Goal: Task Accomplishment & Management: Use online tool/utility

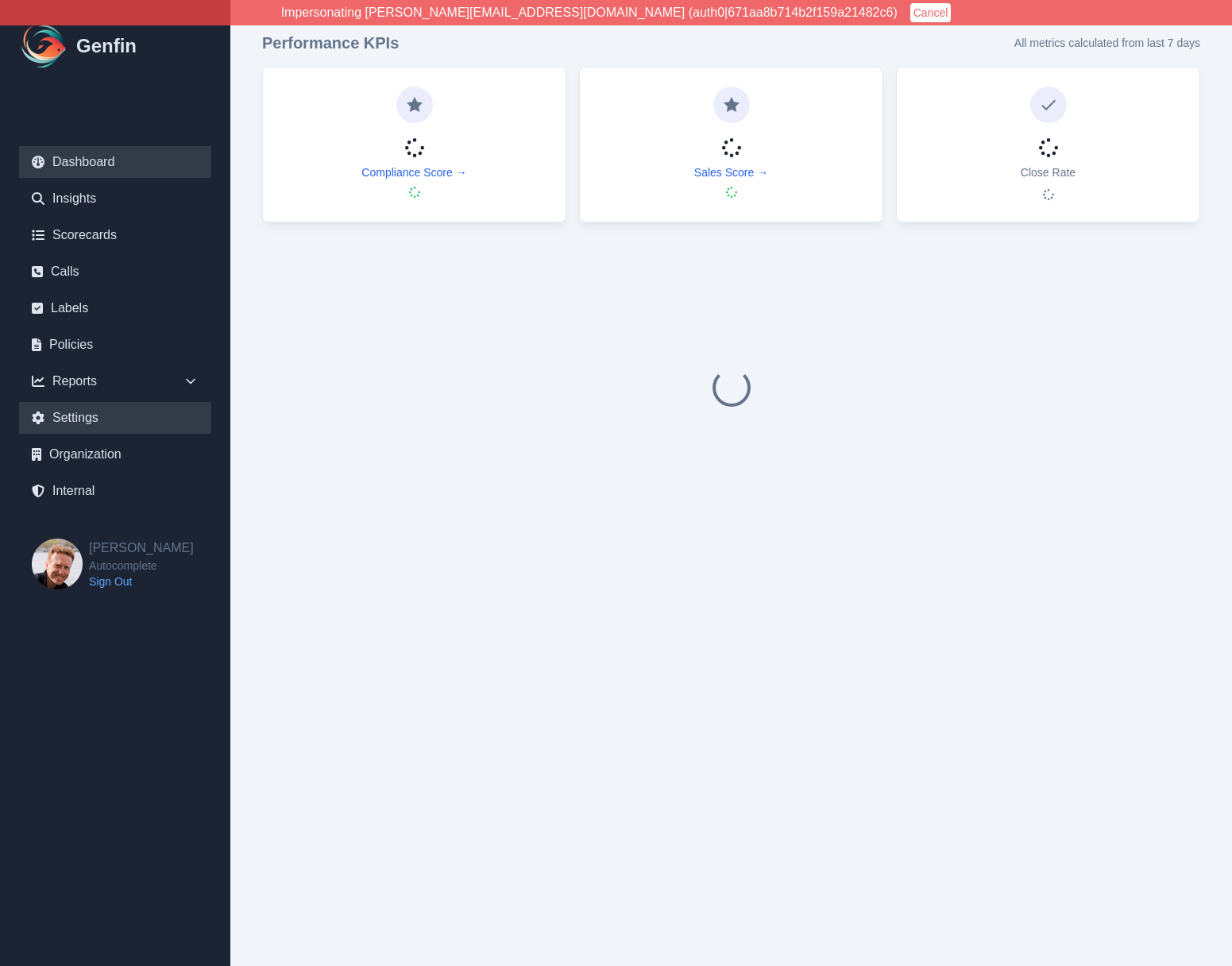
click at [95, 419] on link "Settings" at bounding box center [114, 418] width 192 height 31
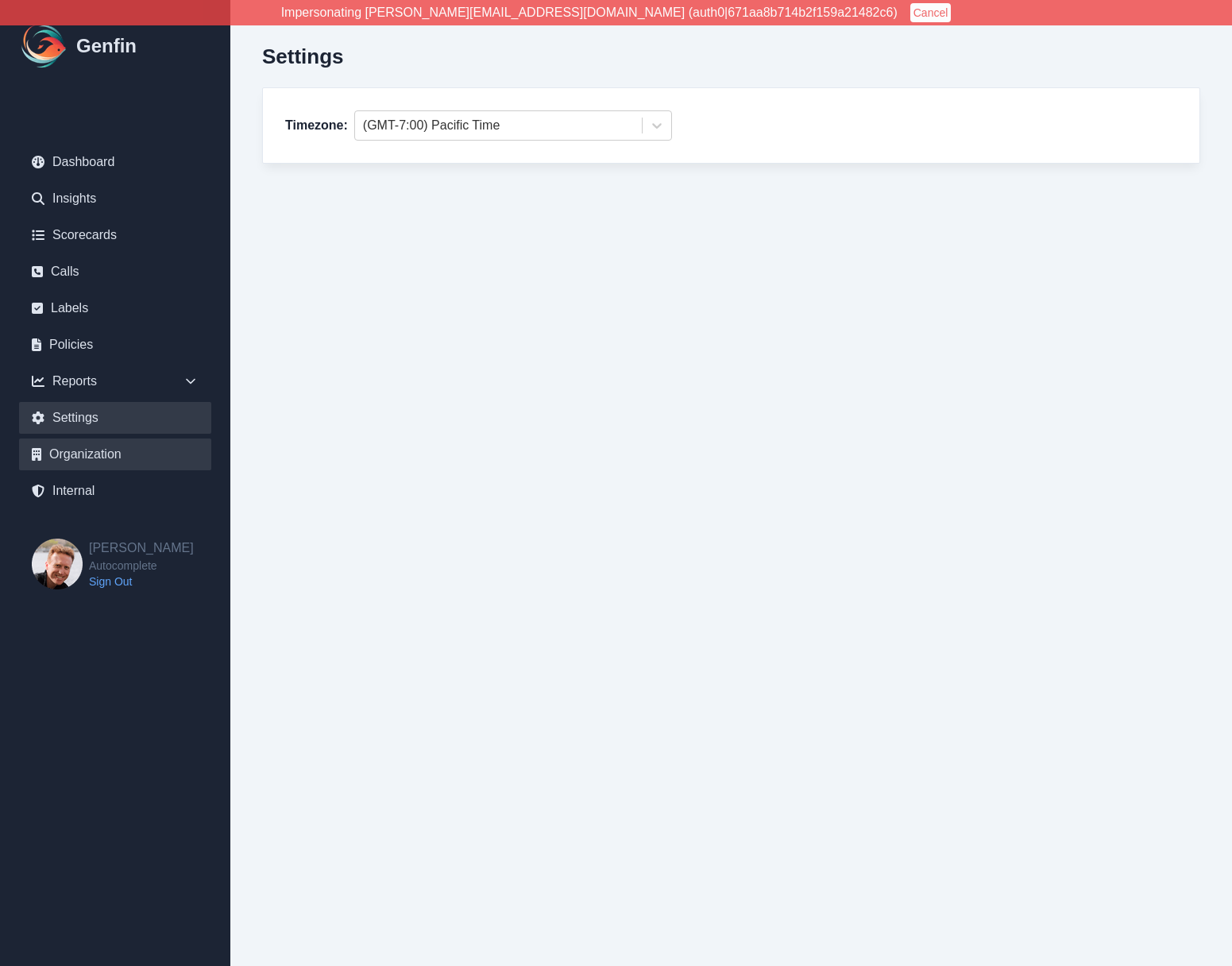
click at [95, 446] on link "Organization" at bounding box center [114, 454] width 192 height 31
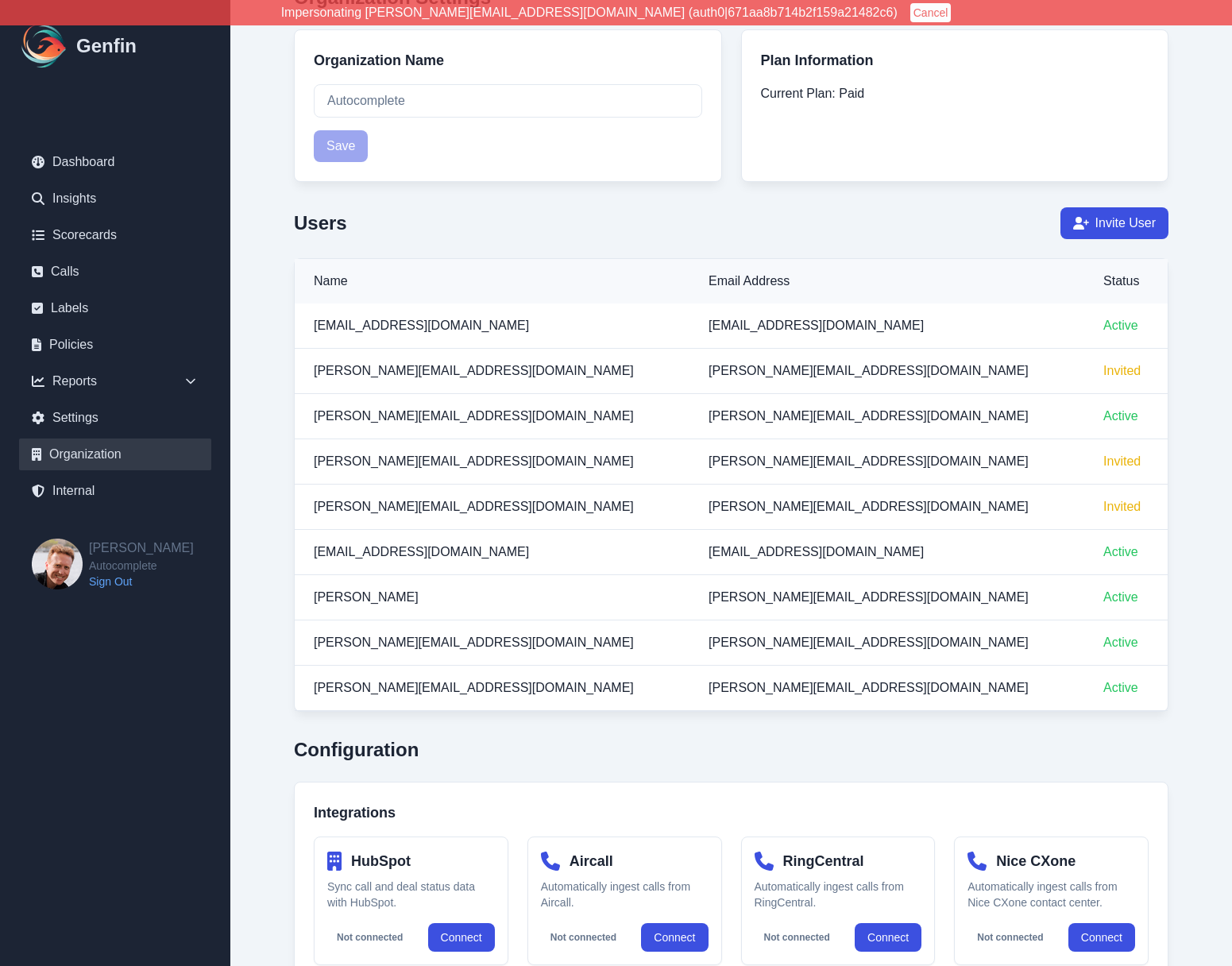
scroll to position [135, 0]
click at [311, 432] on td "[PERSON_NAME][EMAIL_ADDRESS][DOMAIN_NAME]" at bounding box center [491, 416] width 394 height 45
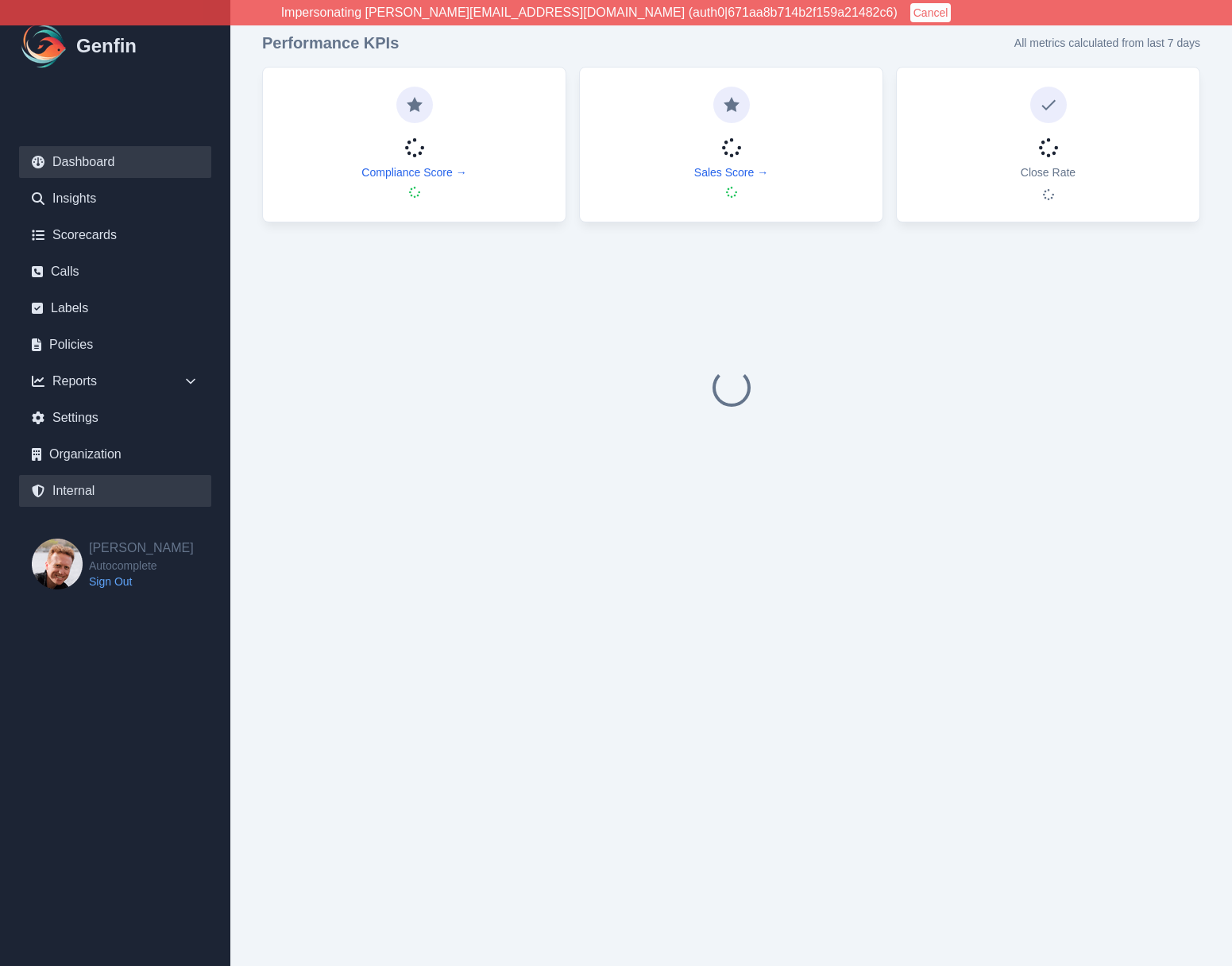
click at [82, 488] on link "Internal" at bounding box center [114, 490] width 192 height 31
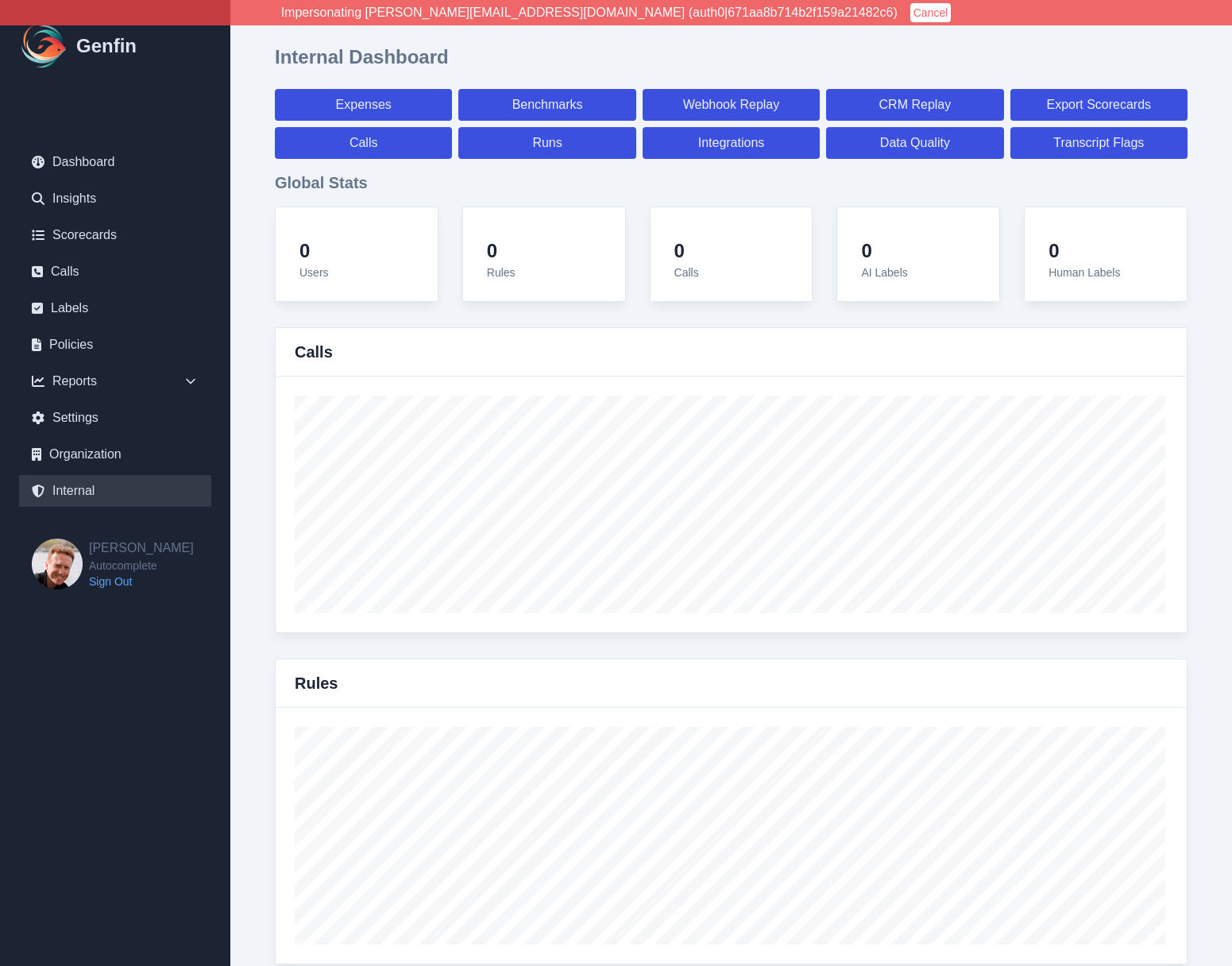
select select "paid"
select select "7"
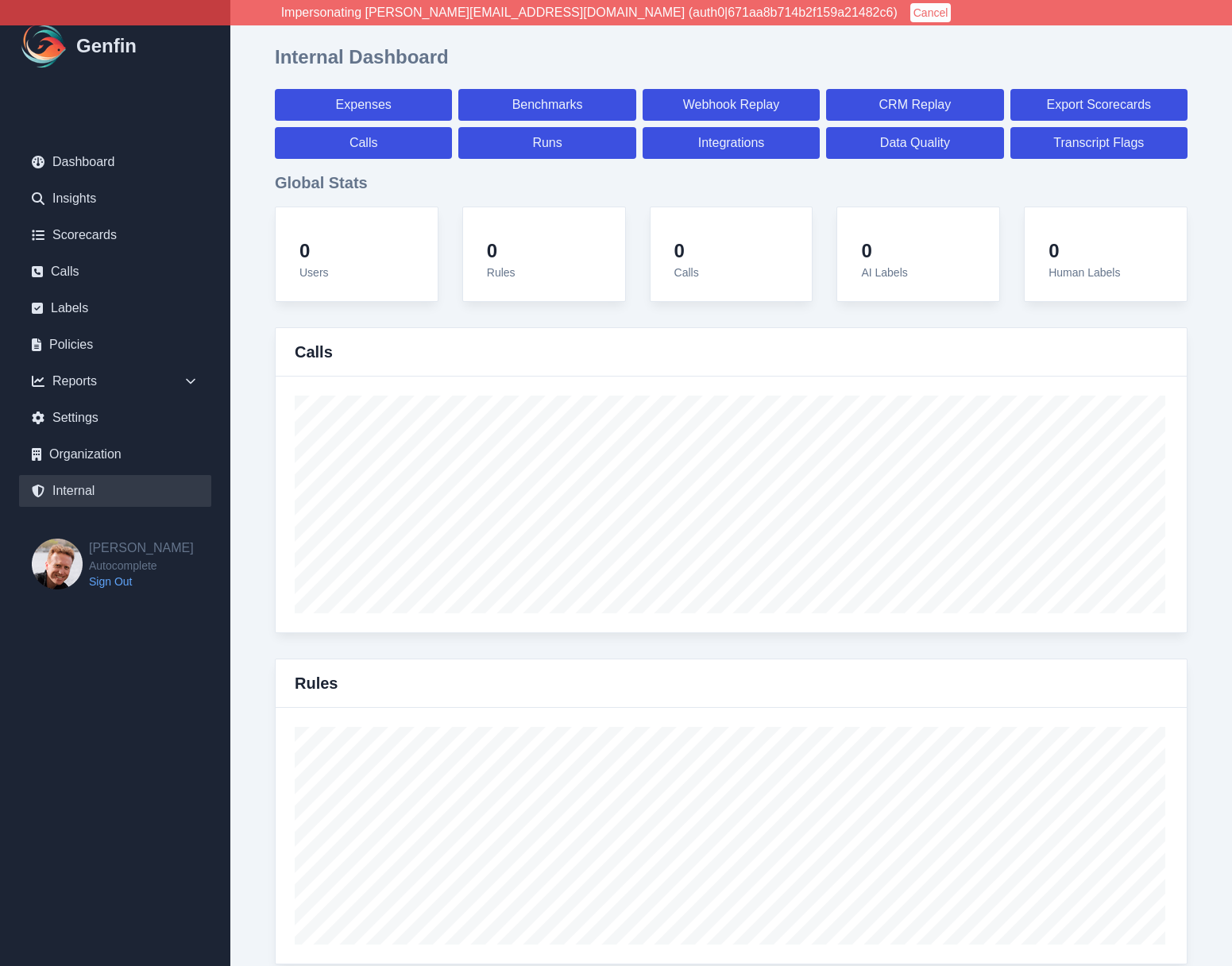
select select "paid"
select select "7"
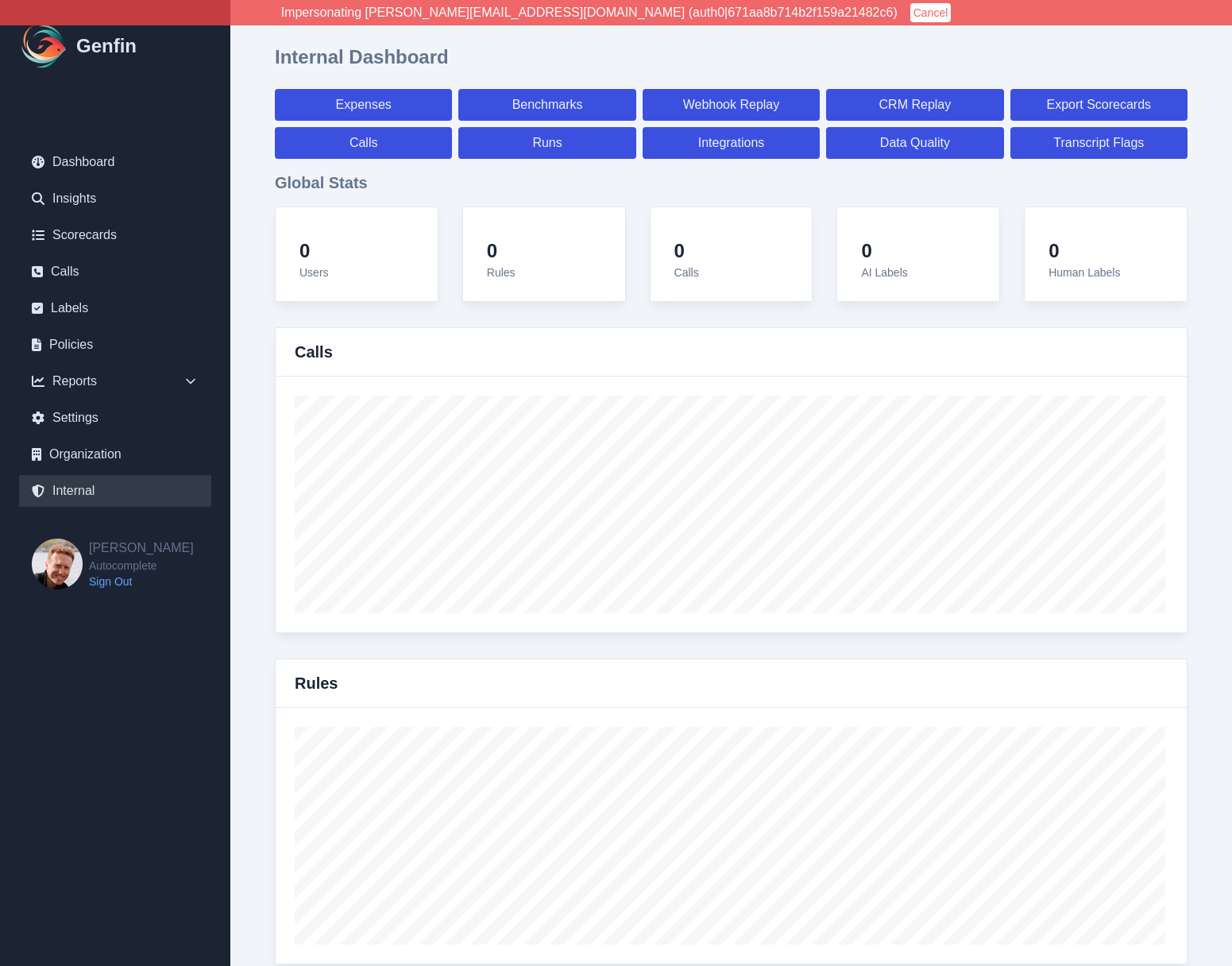
select select "7"
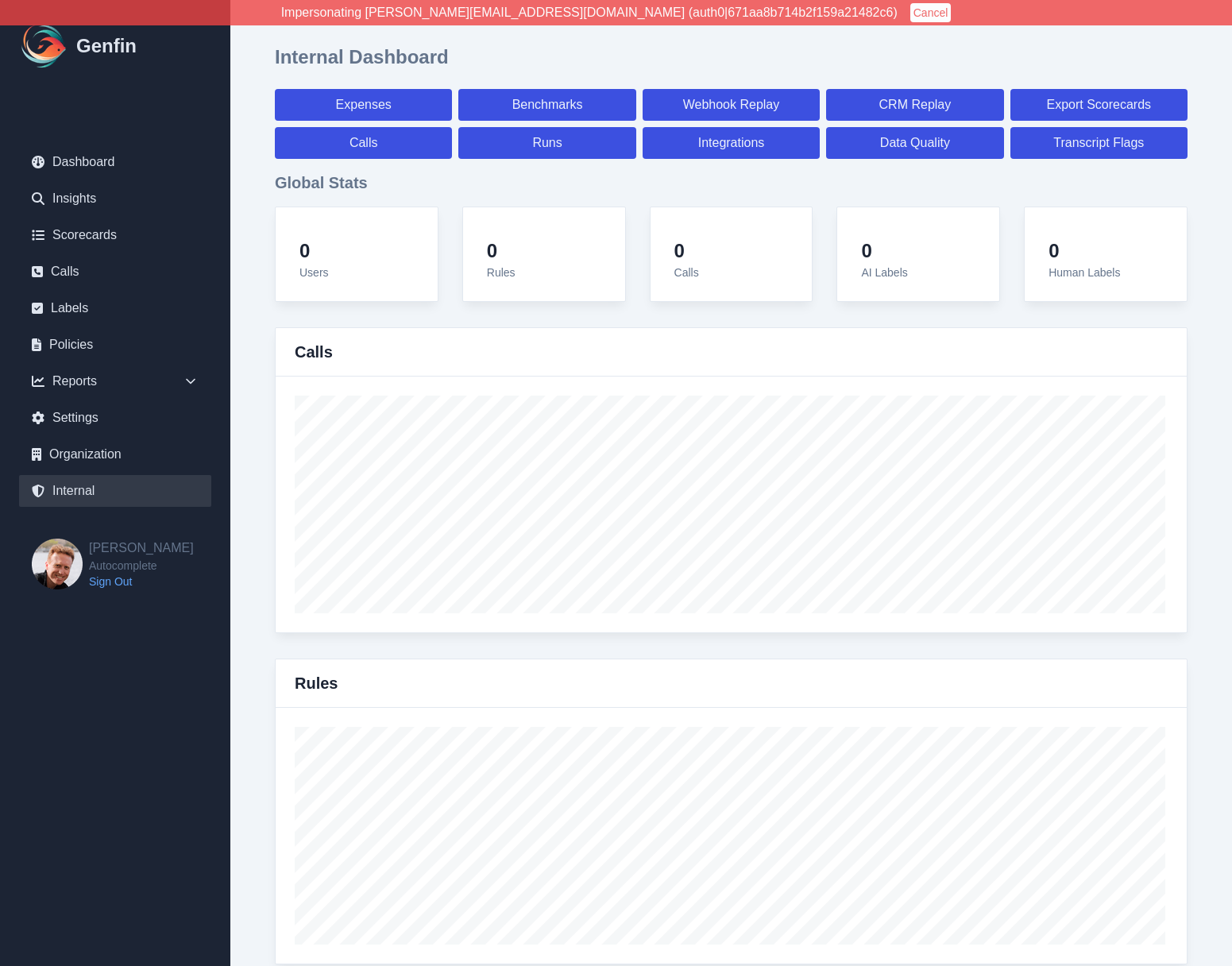
select select "7"
select select "paid"
select select "7"
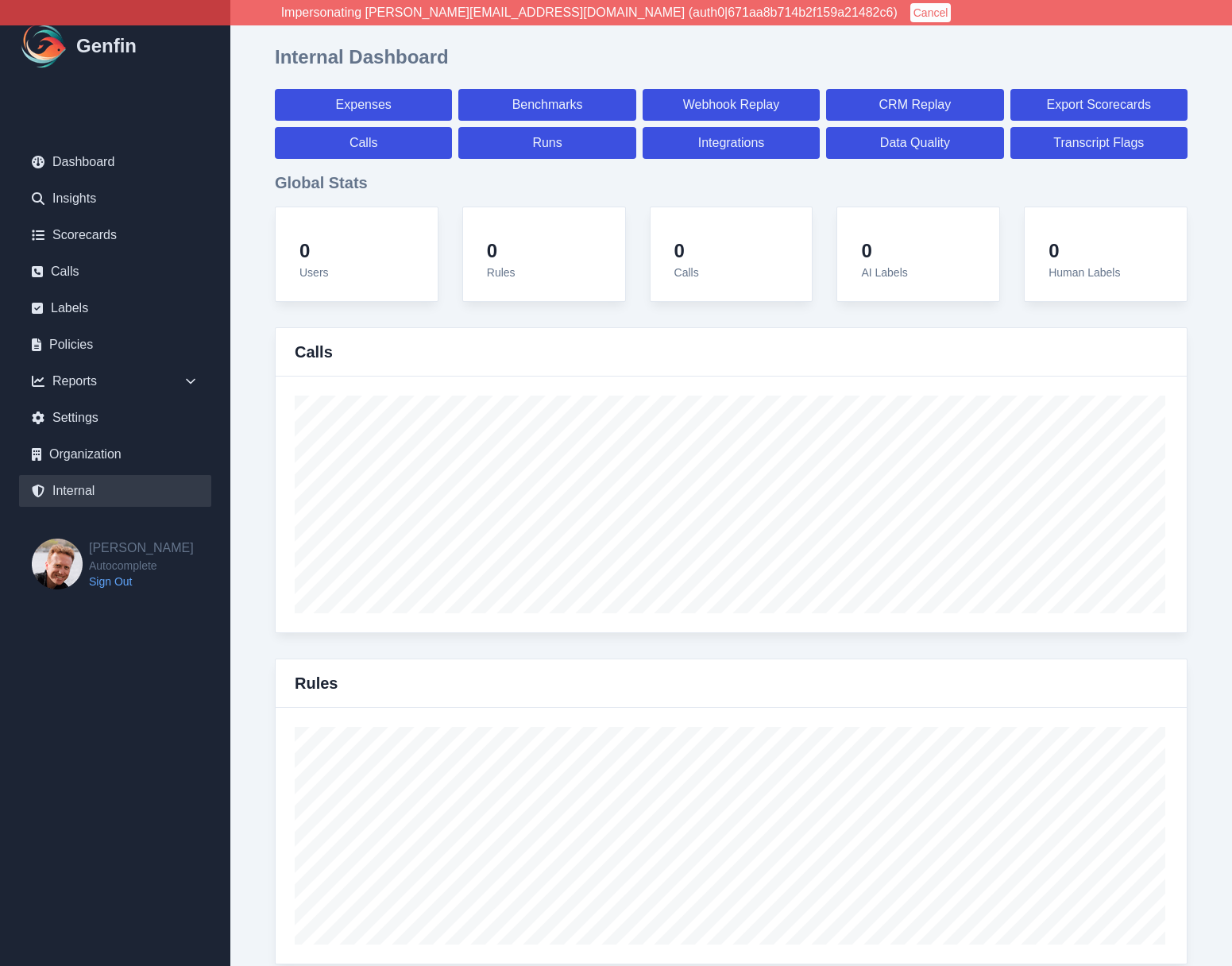
select select "7"
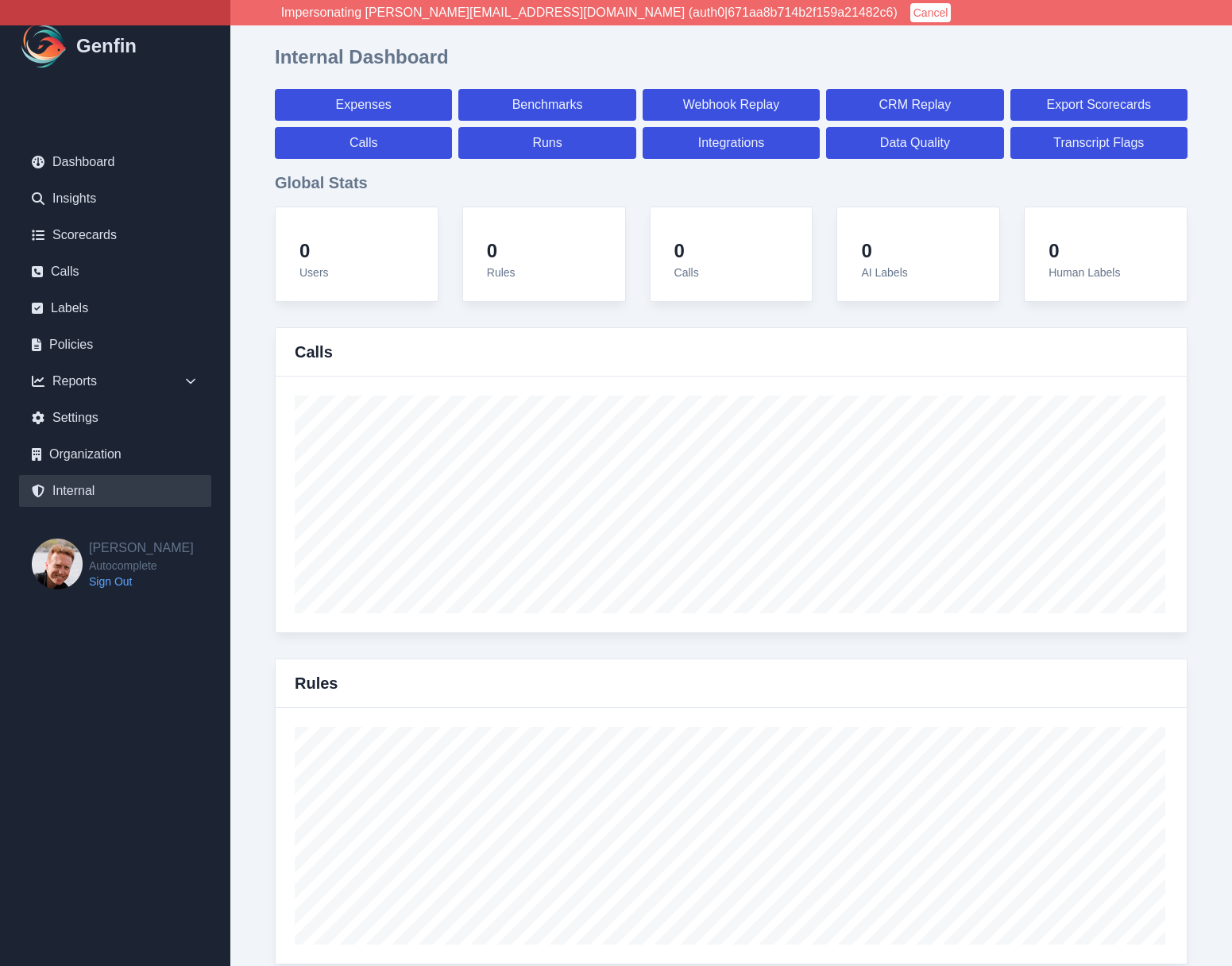
select select "7"
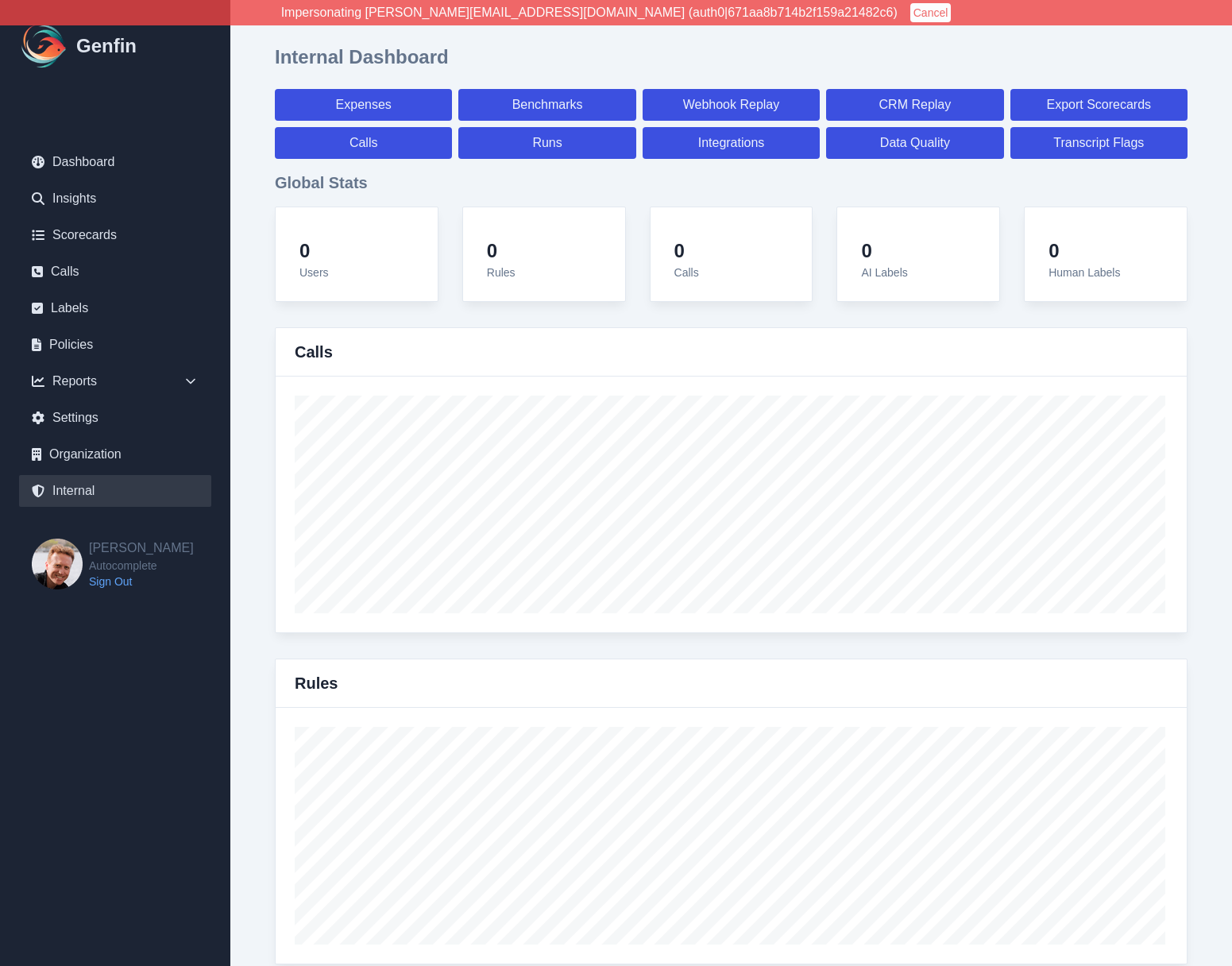
select select "paid"
select select "7"
select select "paid"
select select "7"
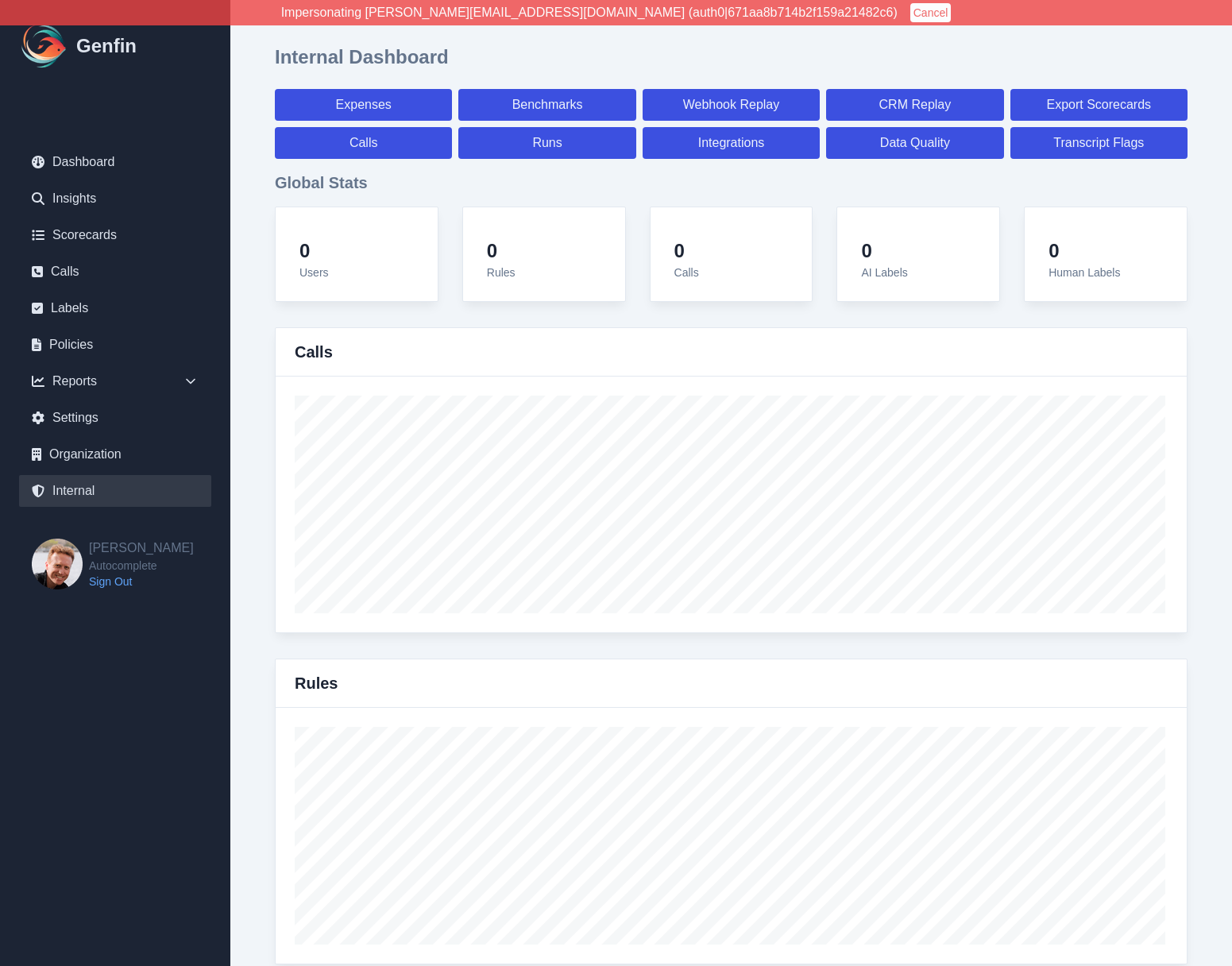
select select "paid"
select select "7"
select select "paid"
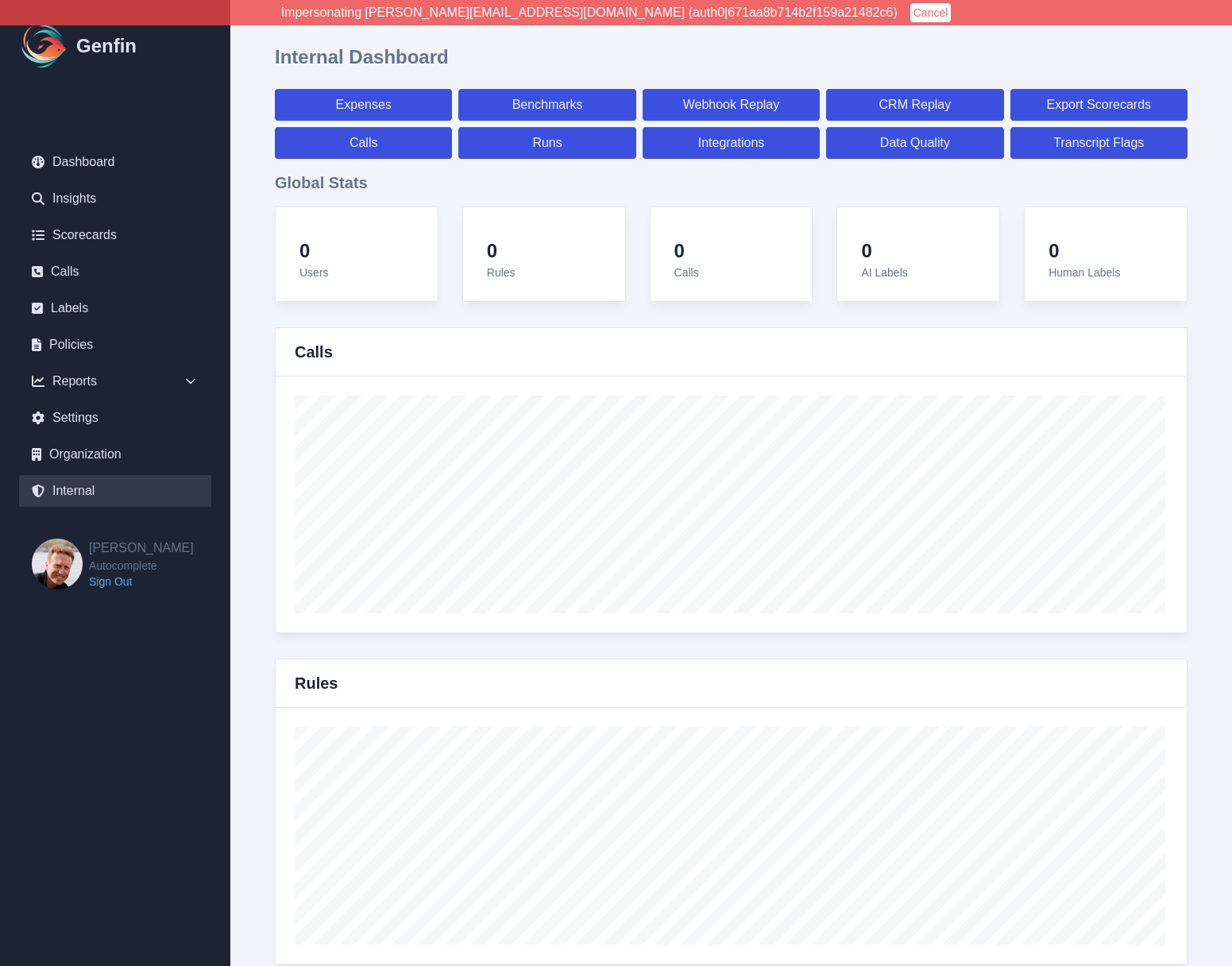
select select "7"
select select "paid"
select select "7"
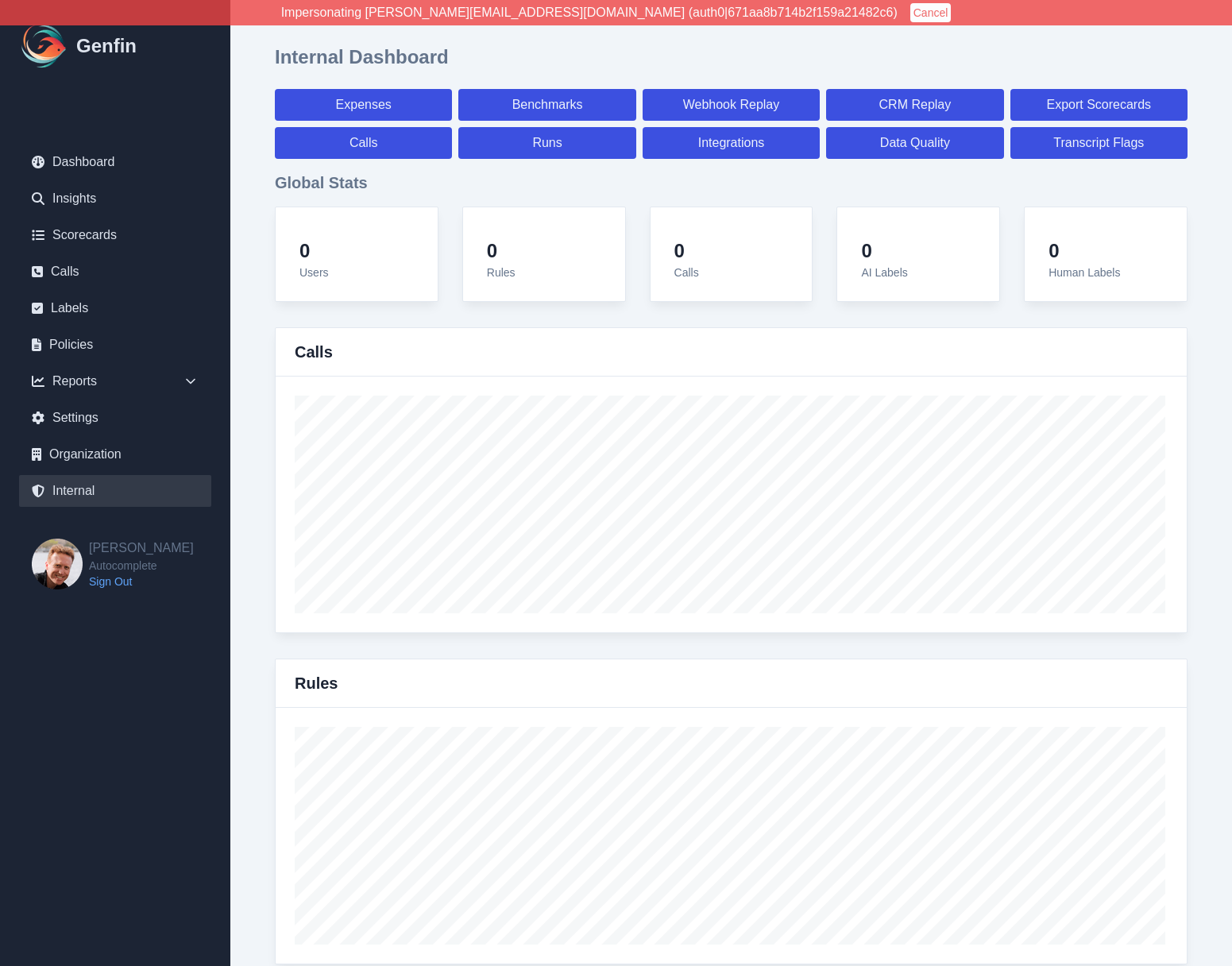
select select "7"
select select "paid"
select select "7"
select select "paid"
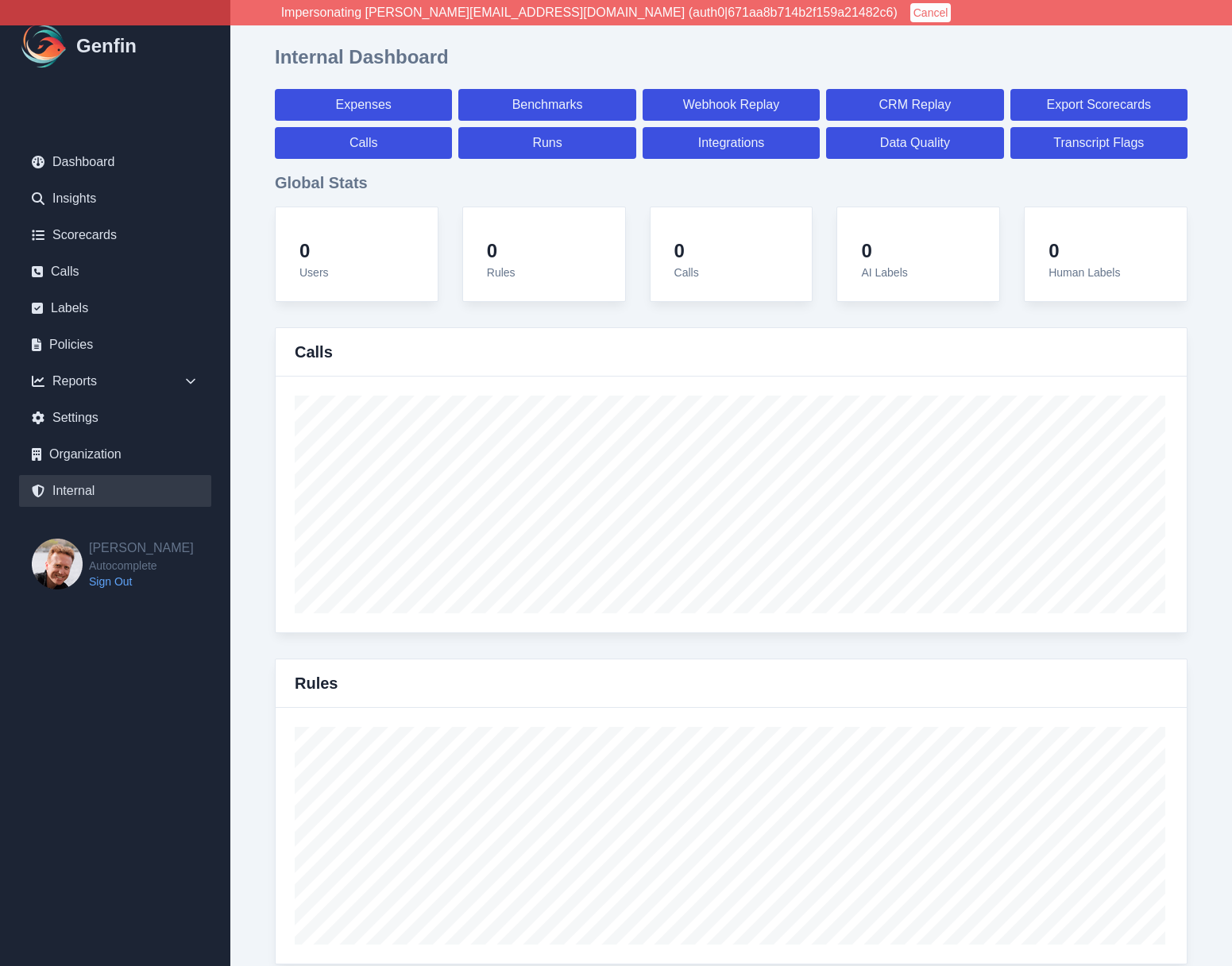
select select "7"
select select "paid"
select select "7"
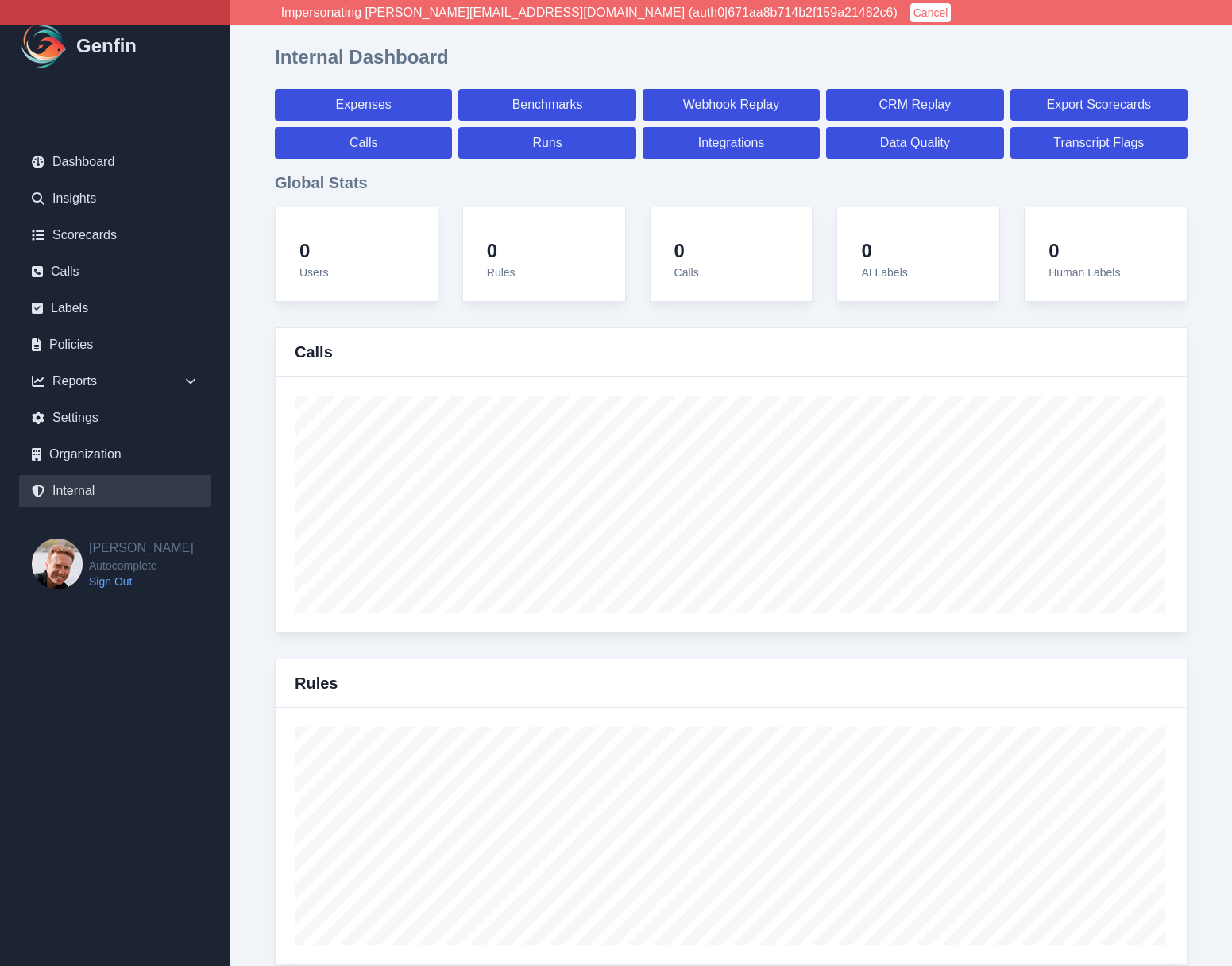
select select "7"
select select "paid"
select select "7"
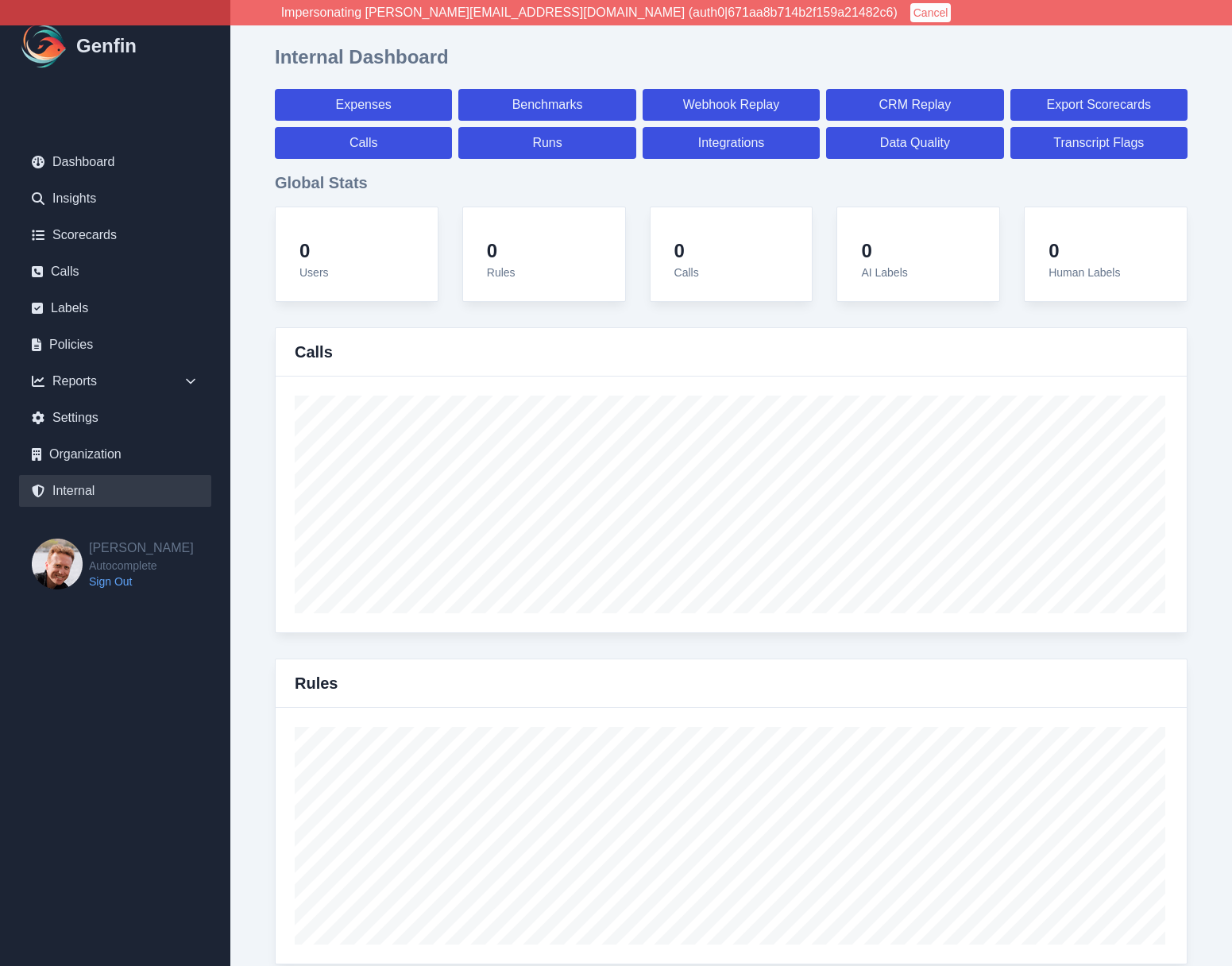
select select "7"
select select "paid"
select select "7"
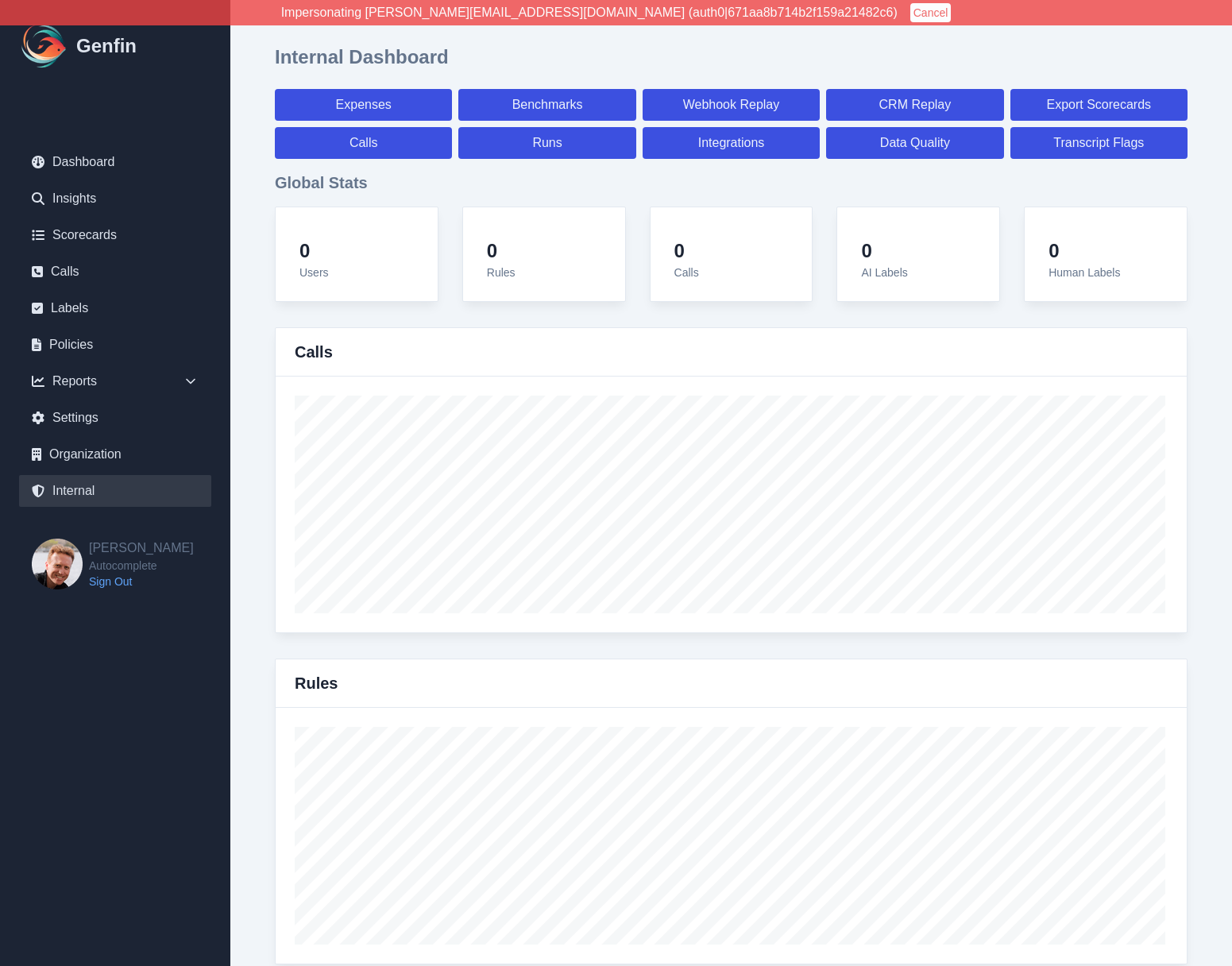
select select "7"
select select "paid"
select select "7"
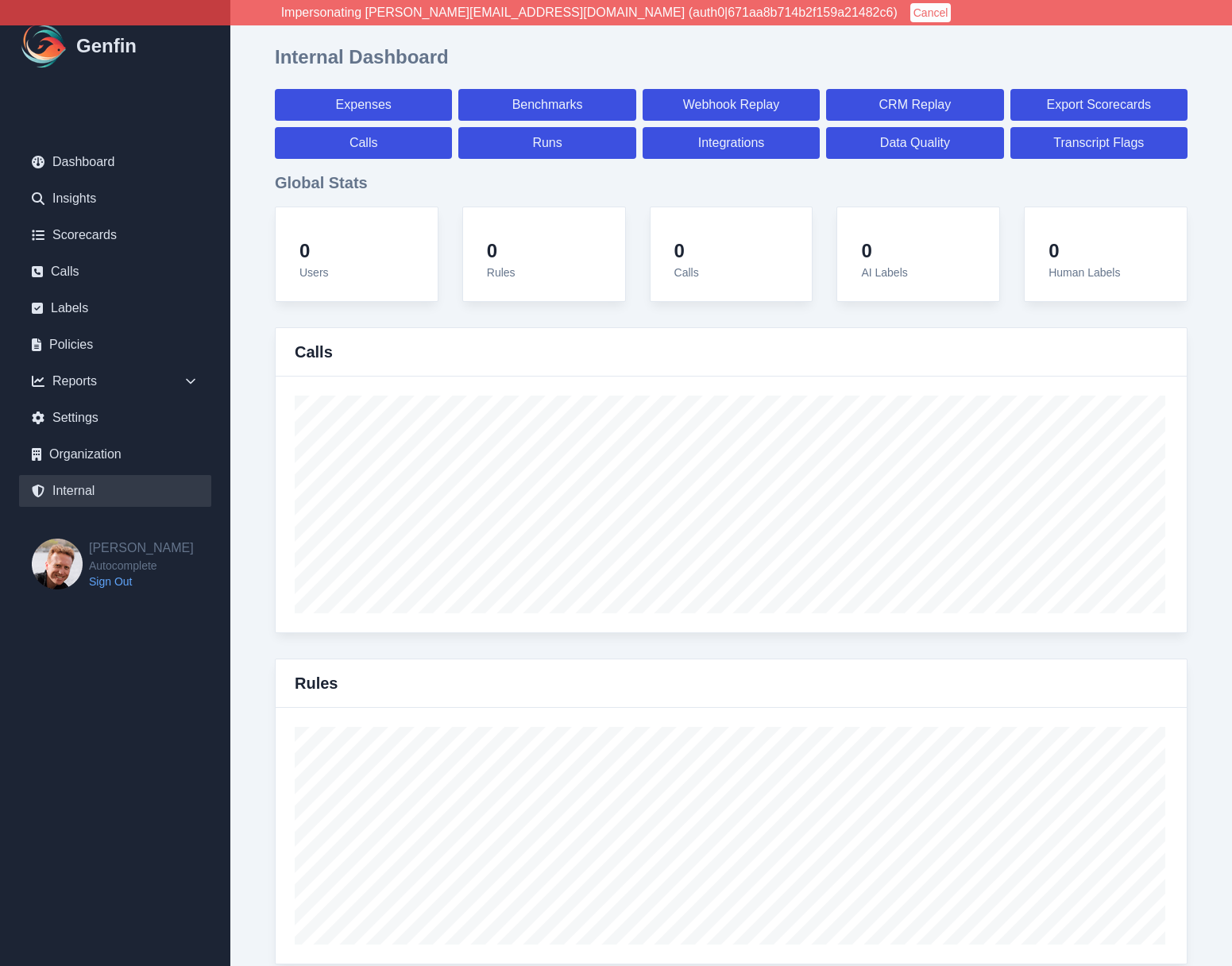
select select "7"
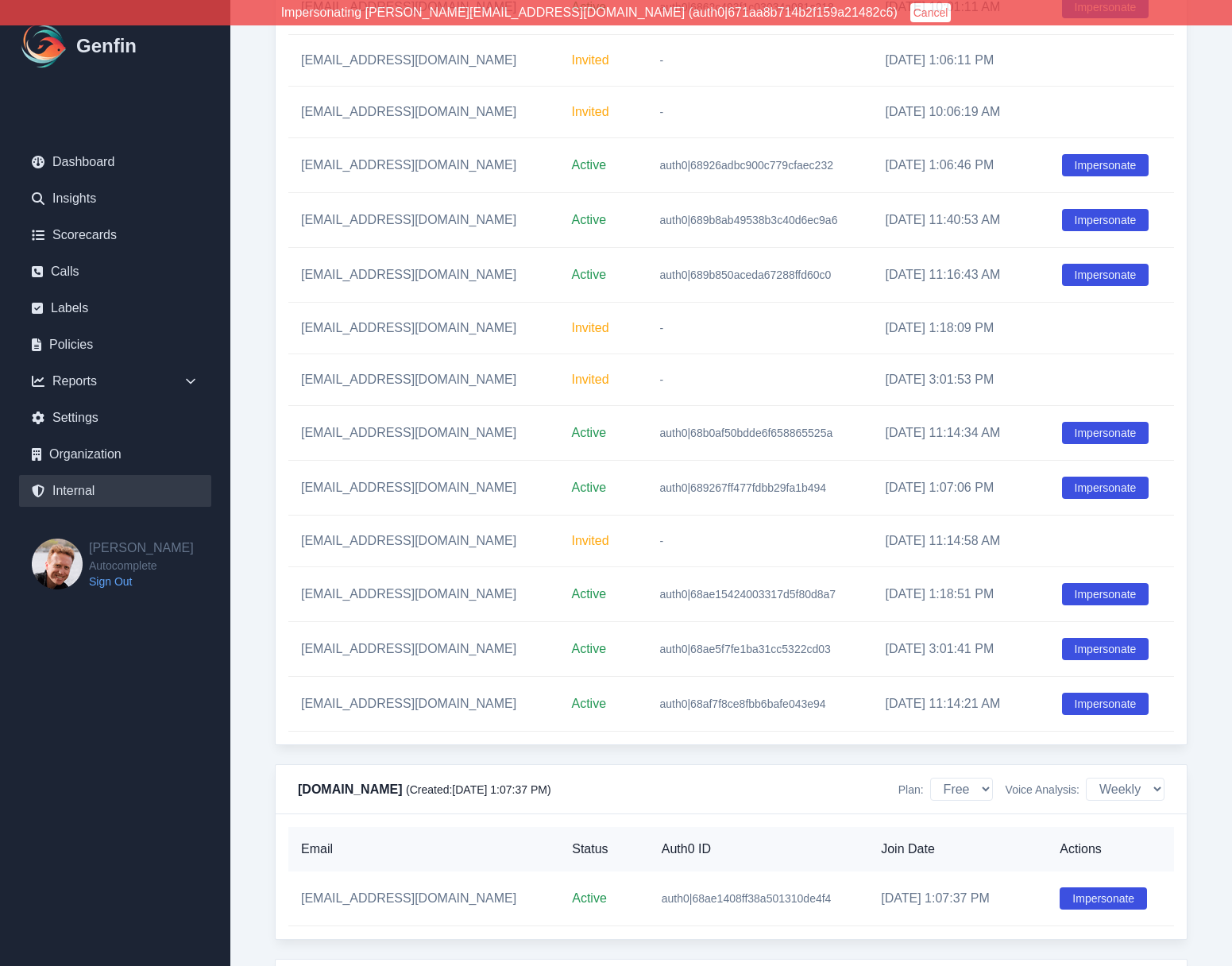
scroll to position [2302, 0]
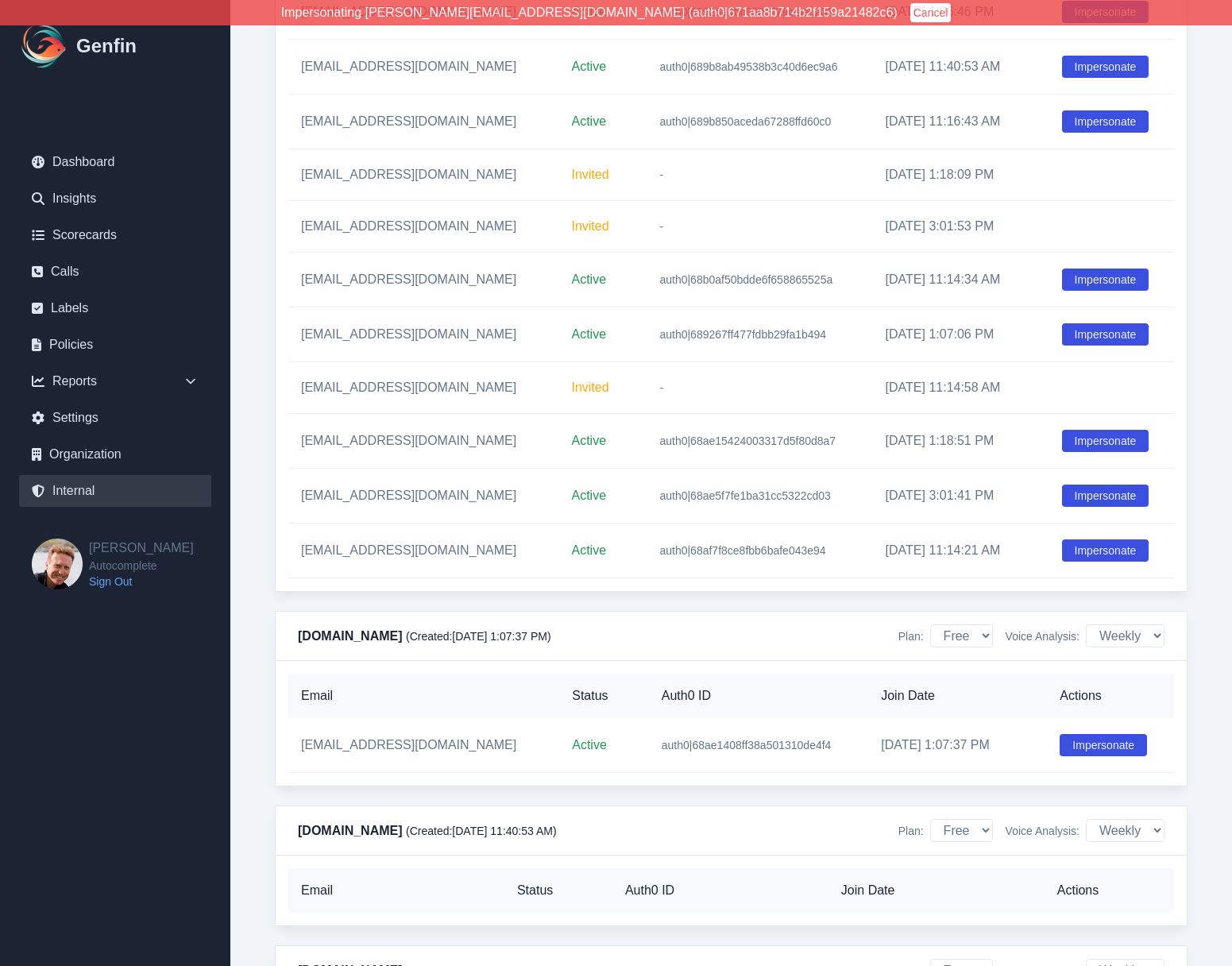
scroll to position [2253, 0]
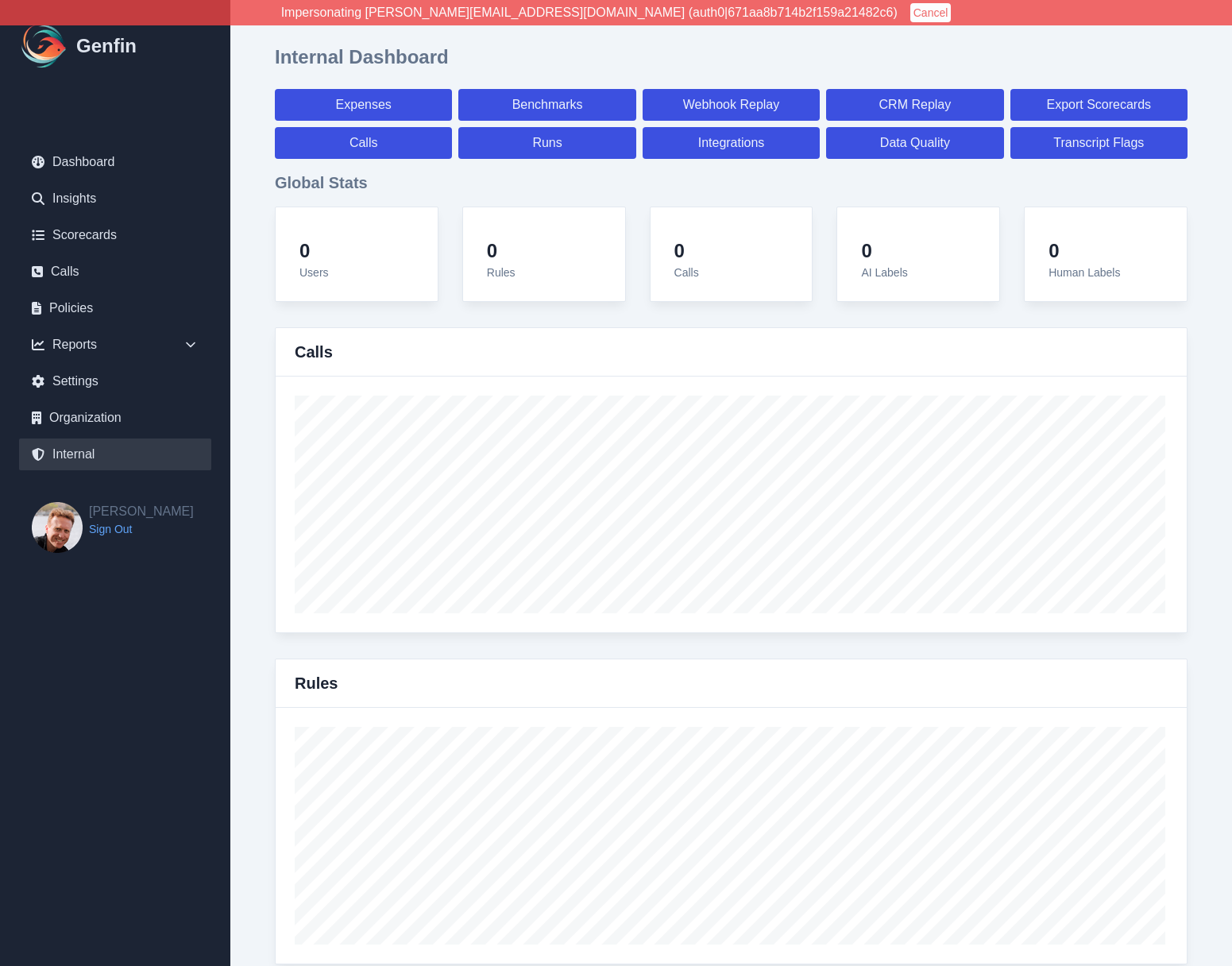
select select "paid"
select select "7"
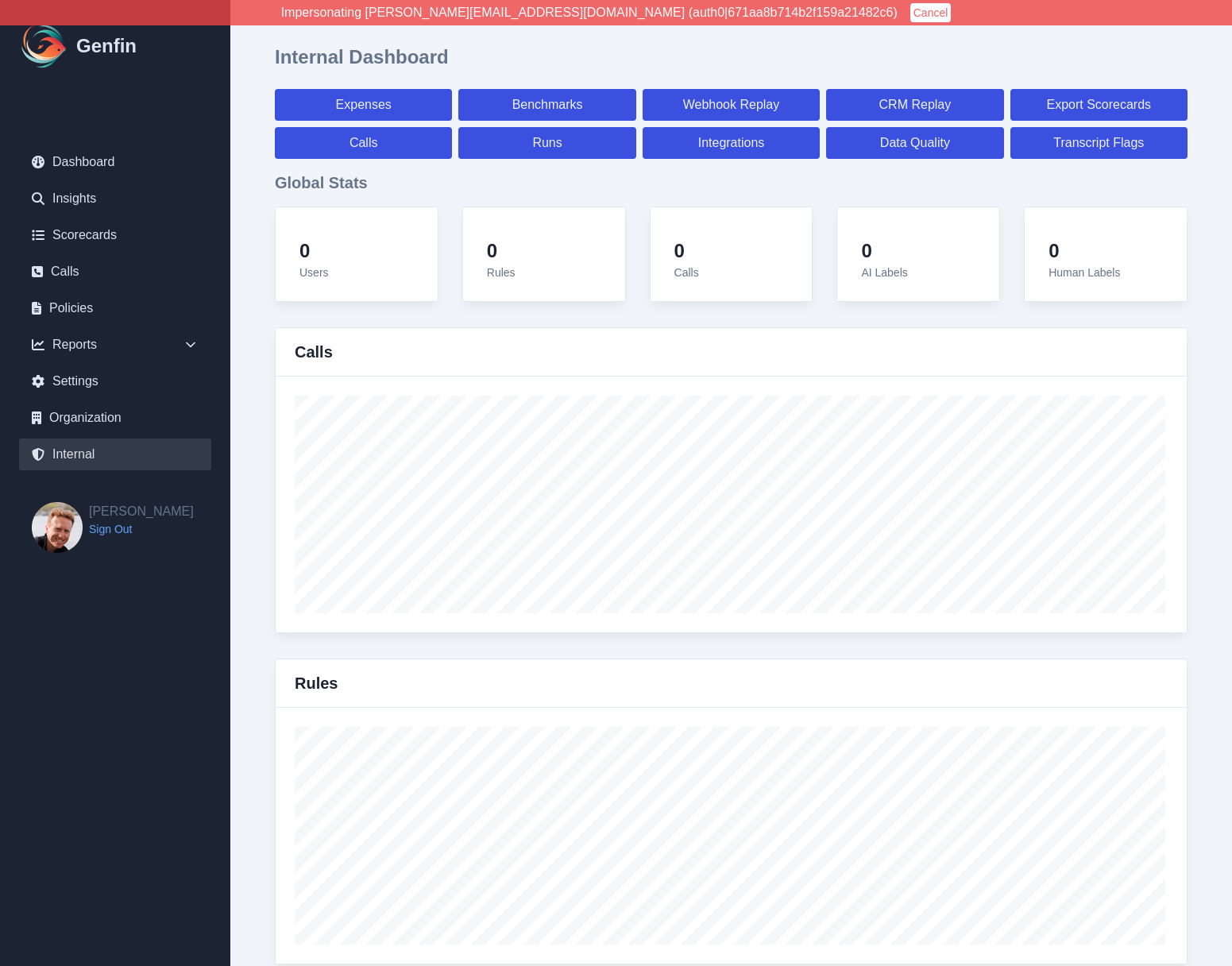
select select "paid"
select select "7"
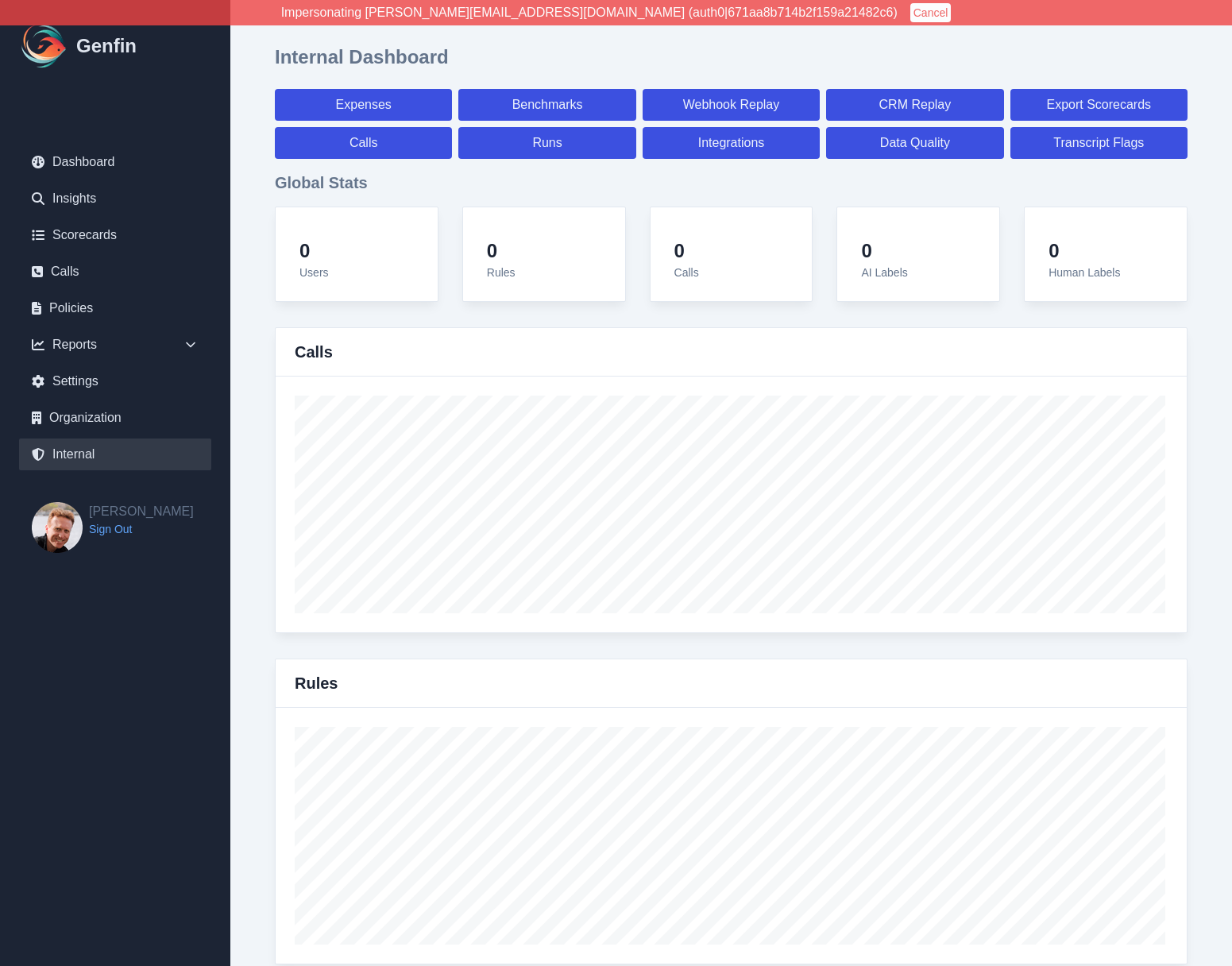
select select "7"
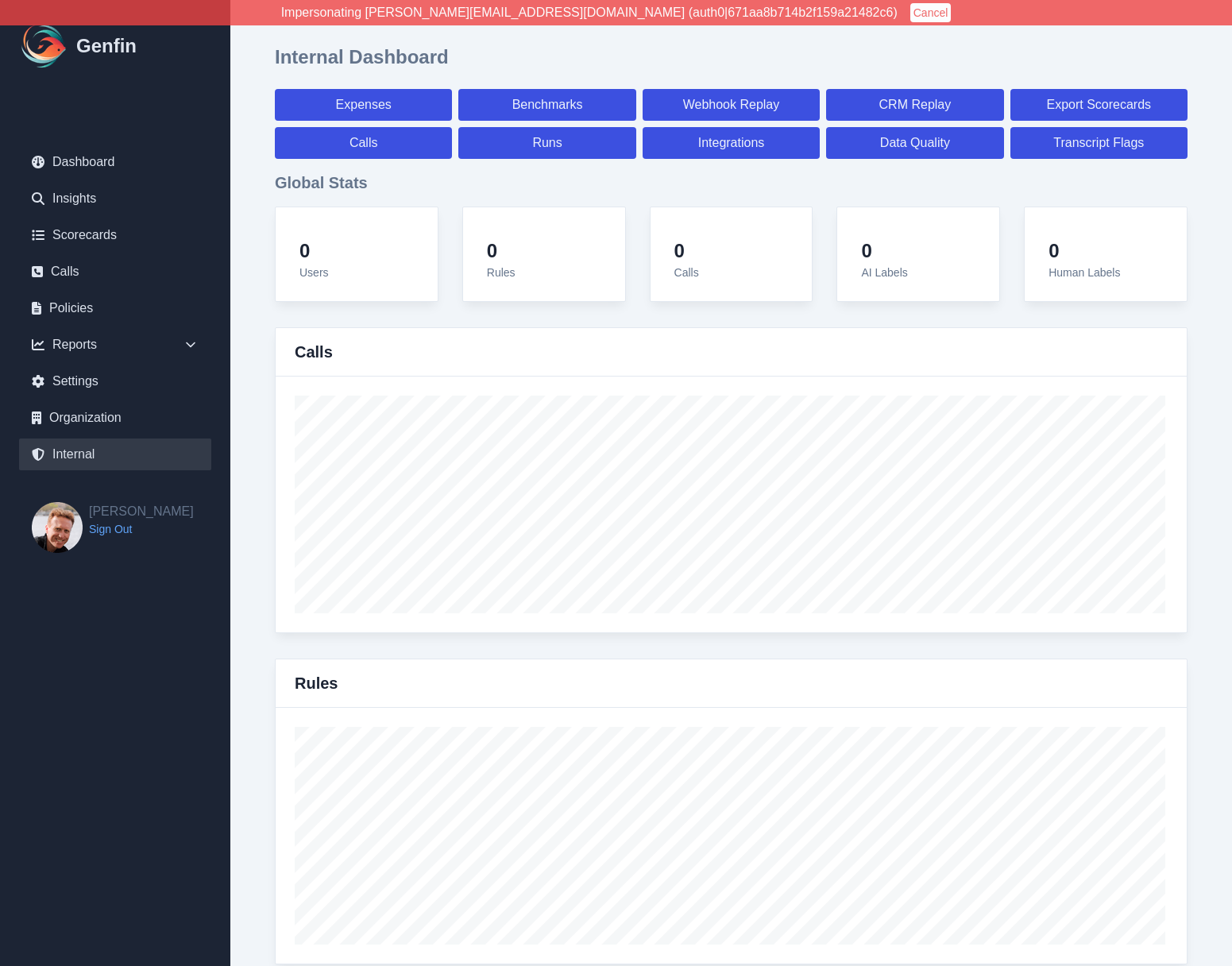
select select "7"
select select "paid"
select select "7"
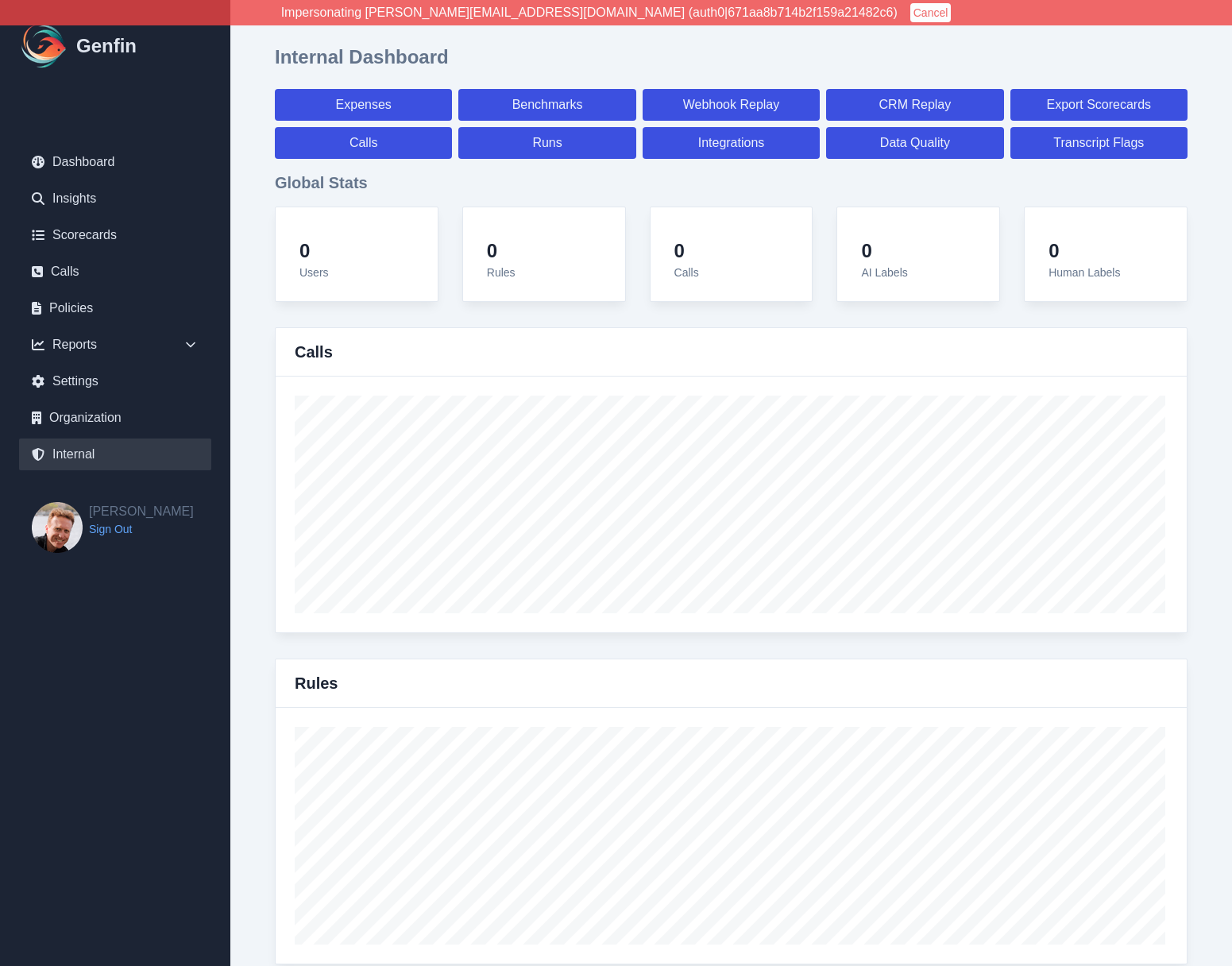
select select "7"
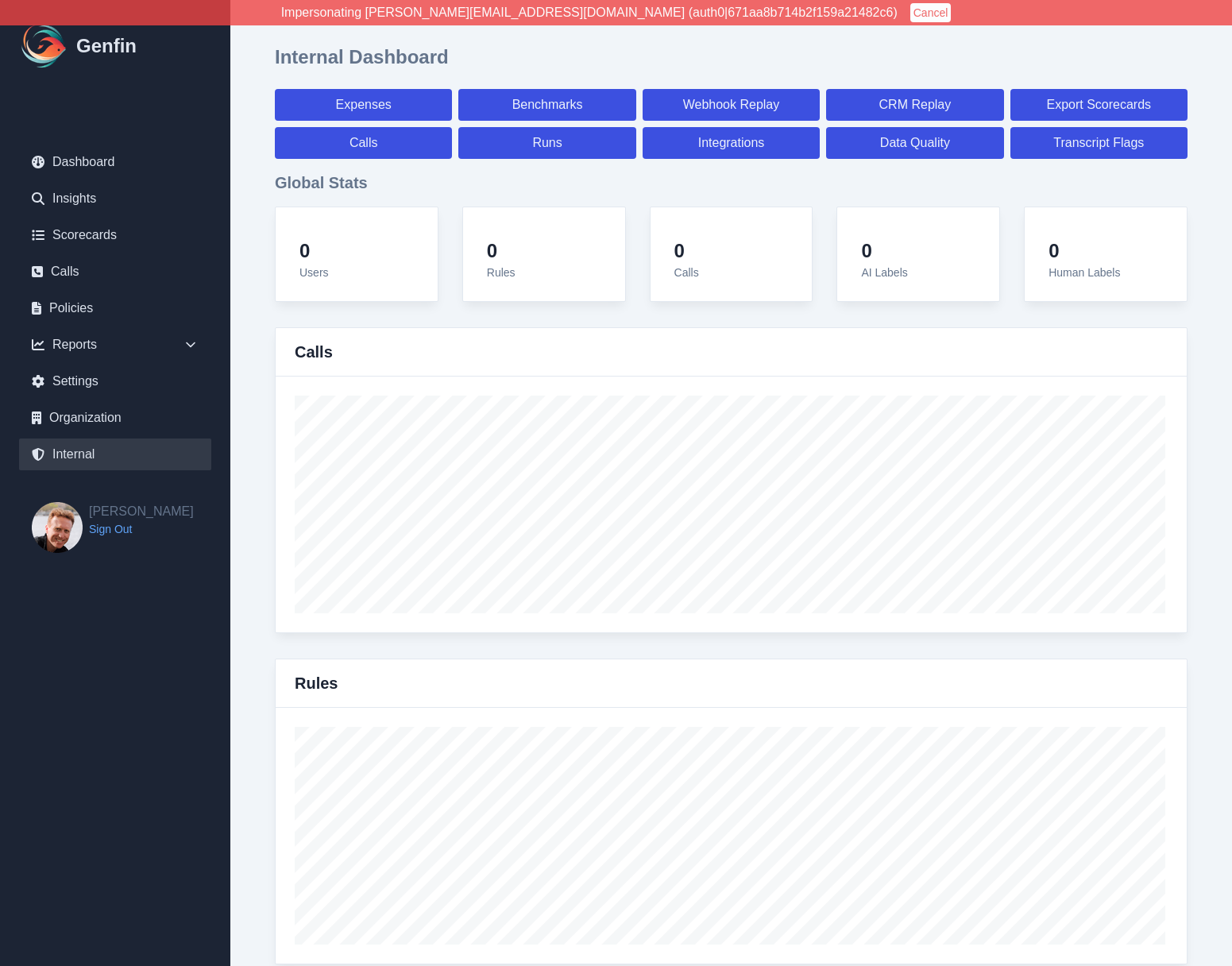
select select "7"
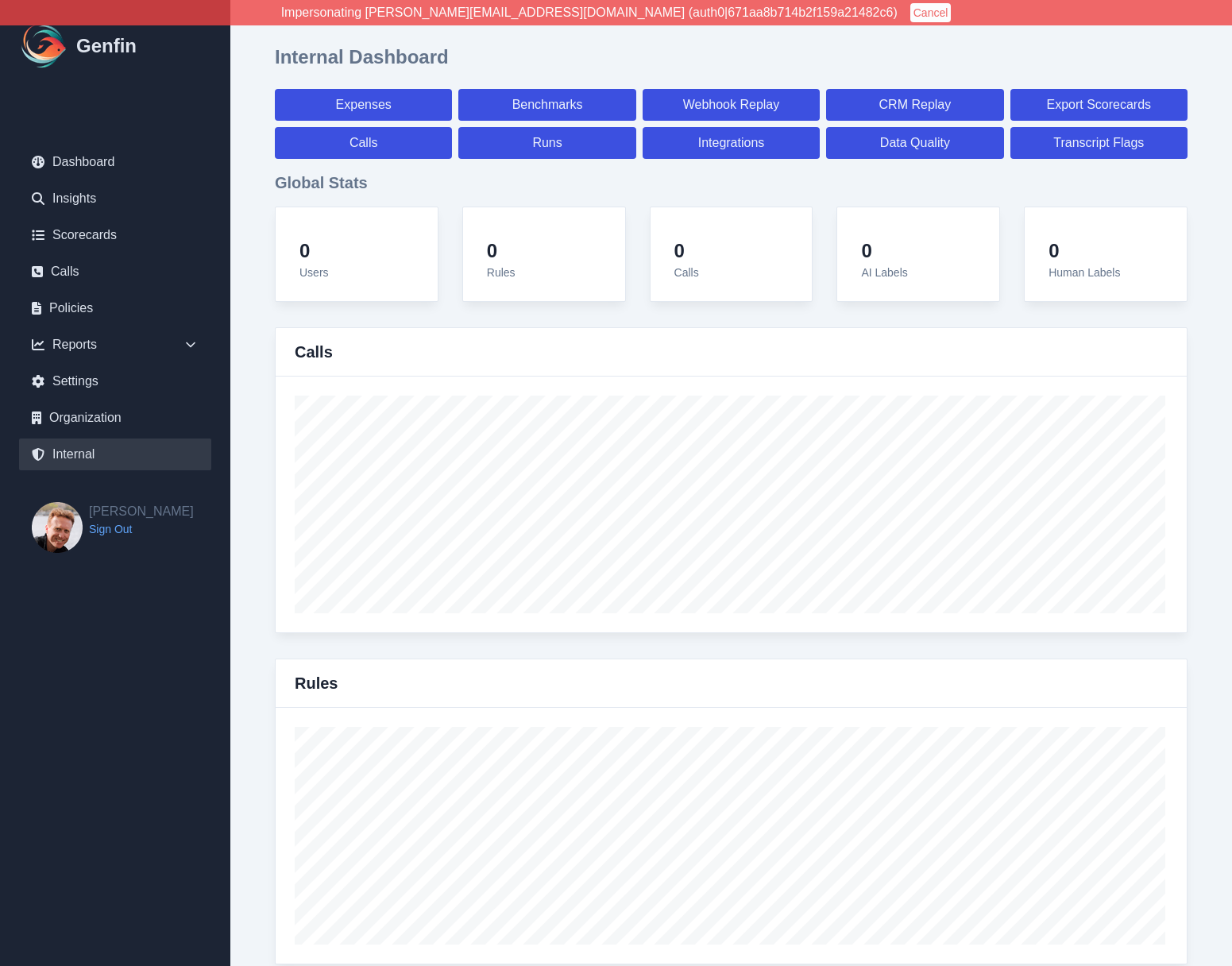
select select "paid"
select select "7"
select select "paid"
select select "7"
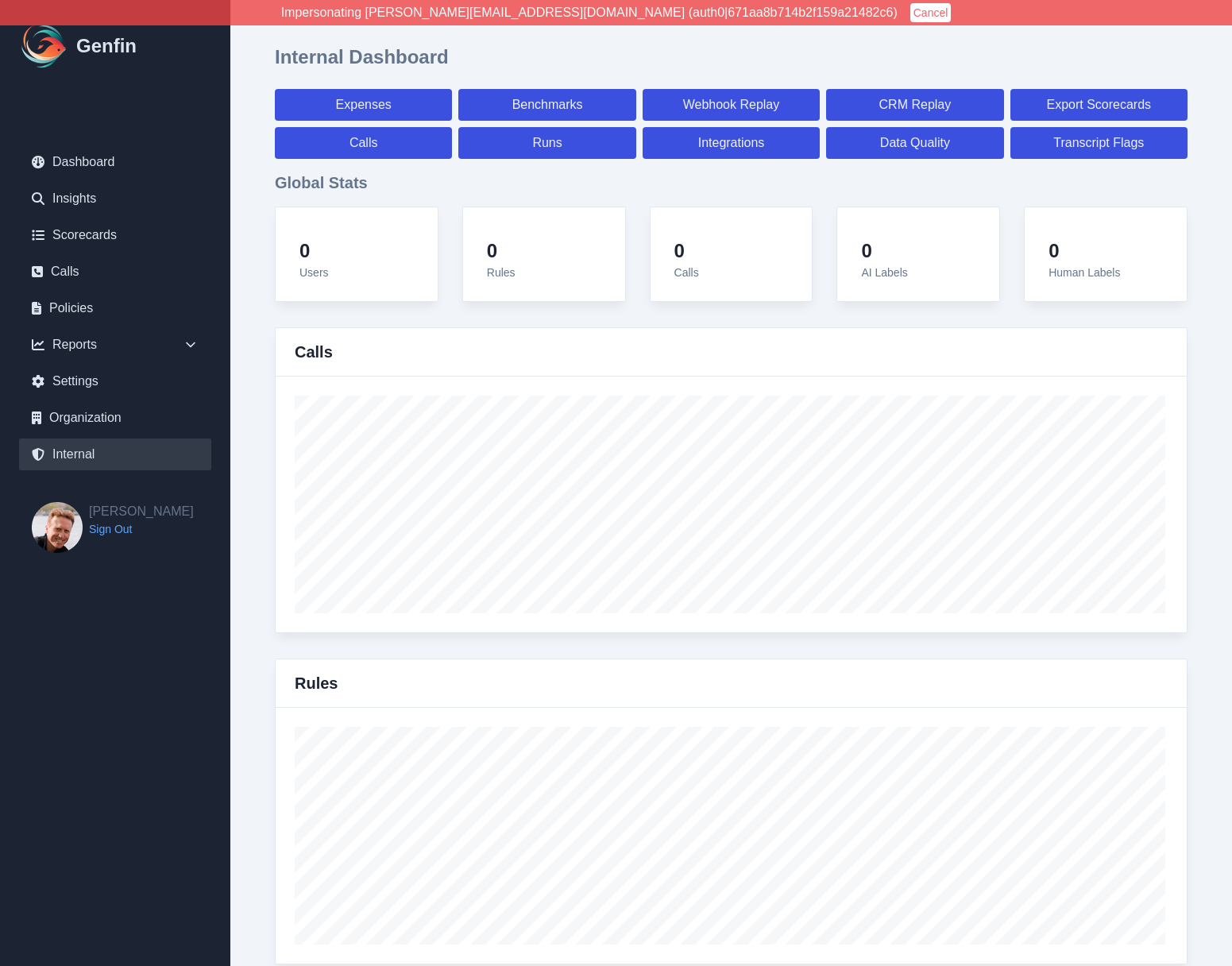
select select "paid"
select select "7"
select select "paid"
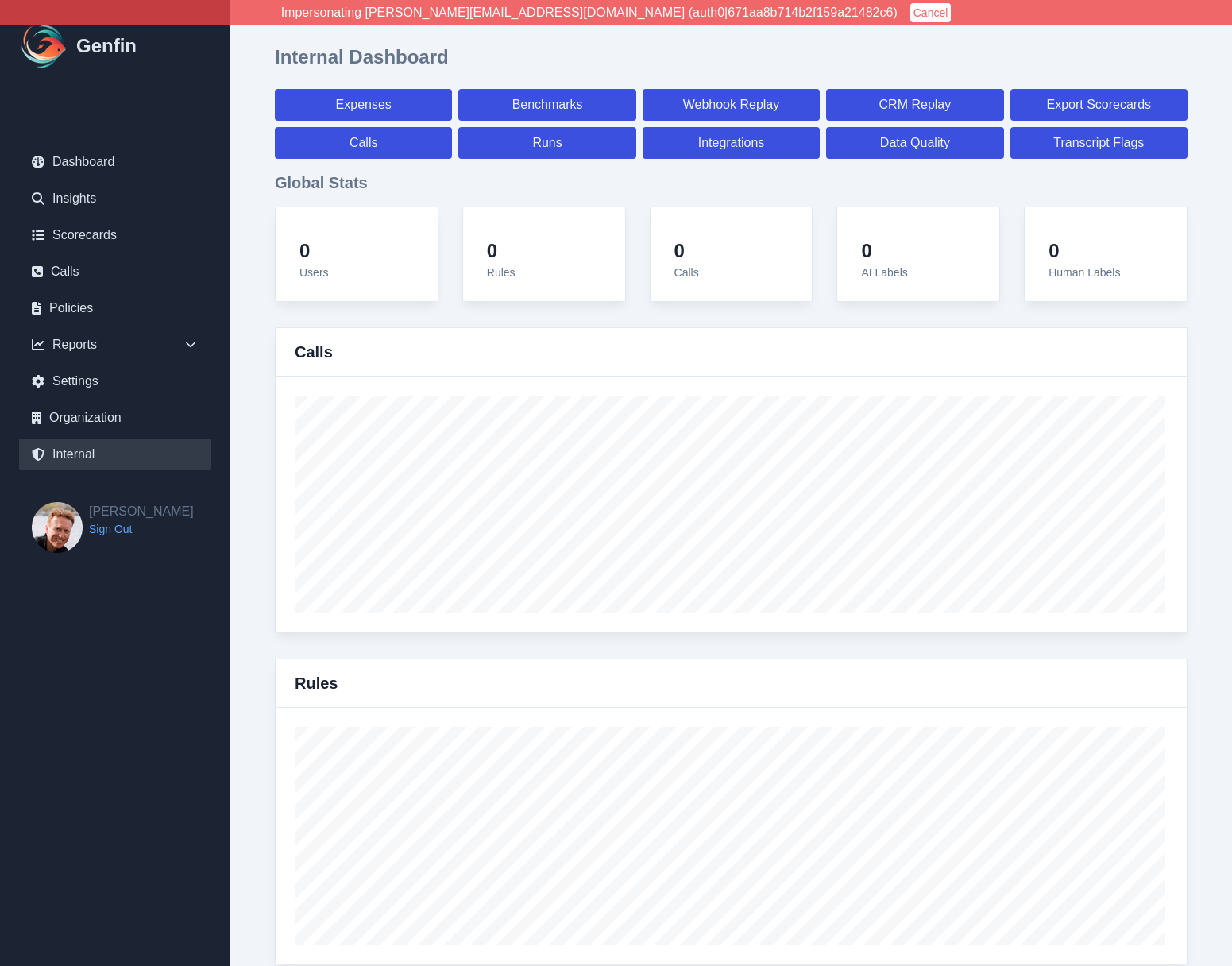
select select "7"
select select "paid"
select select "7"
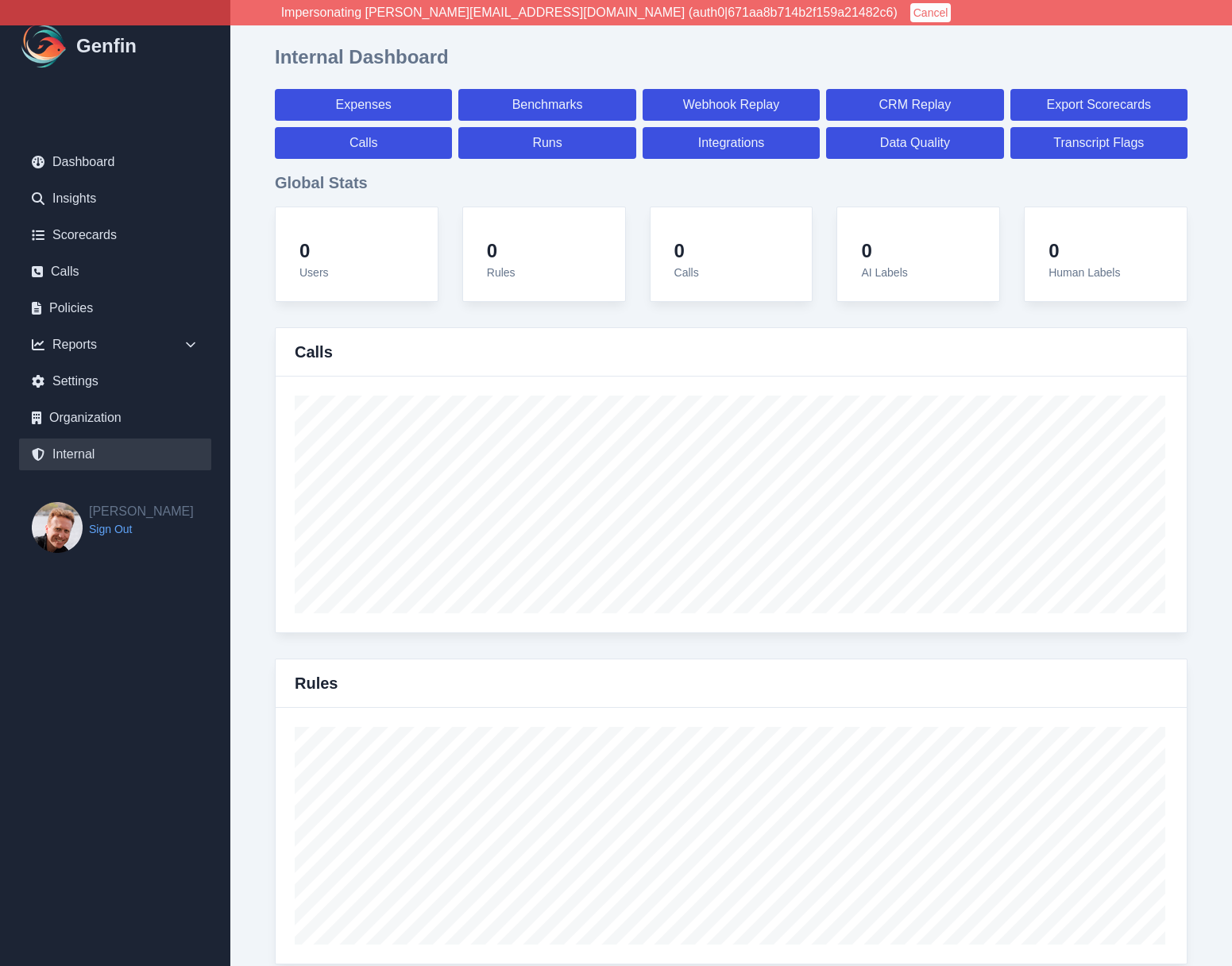
select select "7"
select select "paid"
select select "7"
select select "paid"
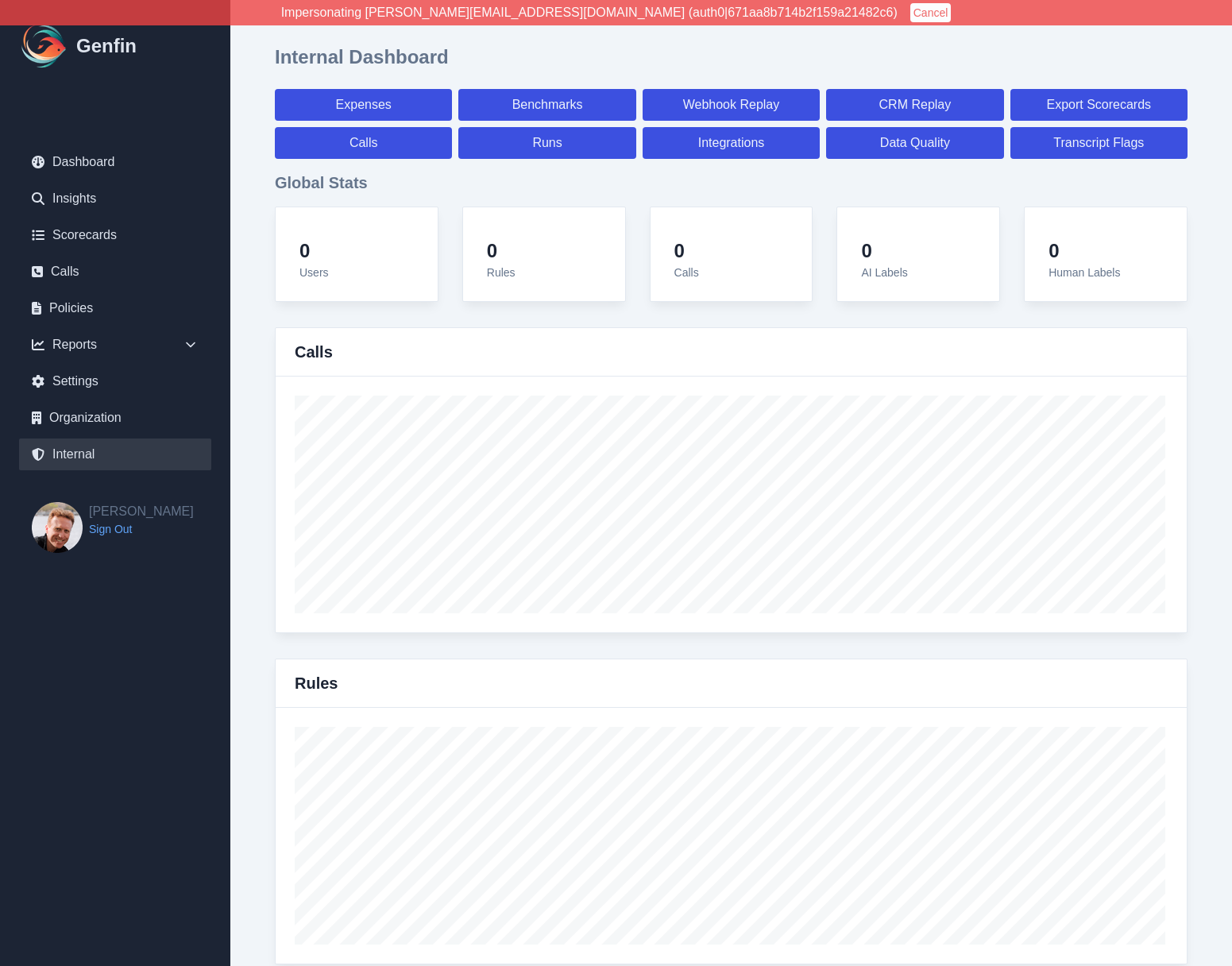
select select "7"
select select "paid"
select select "7"
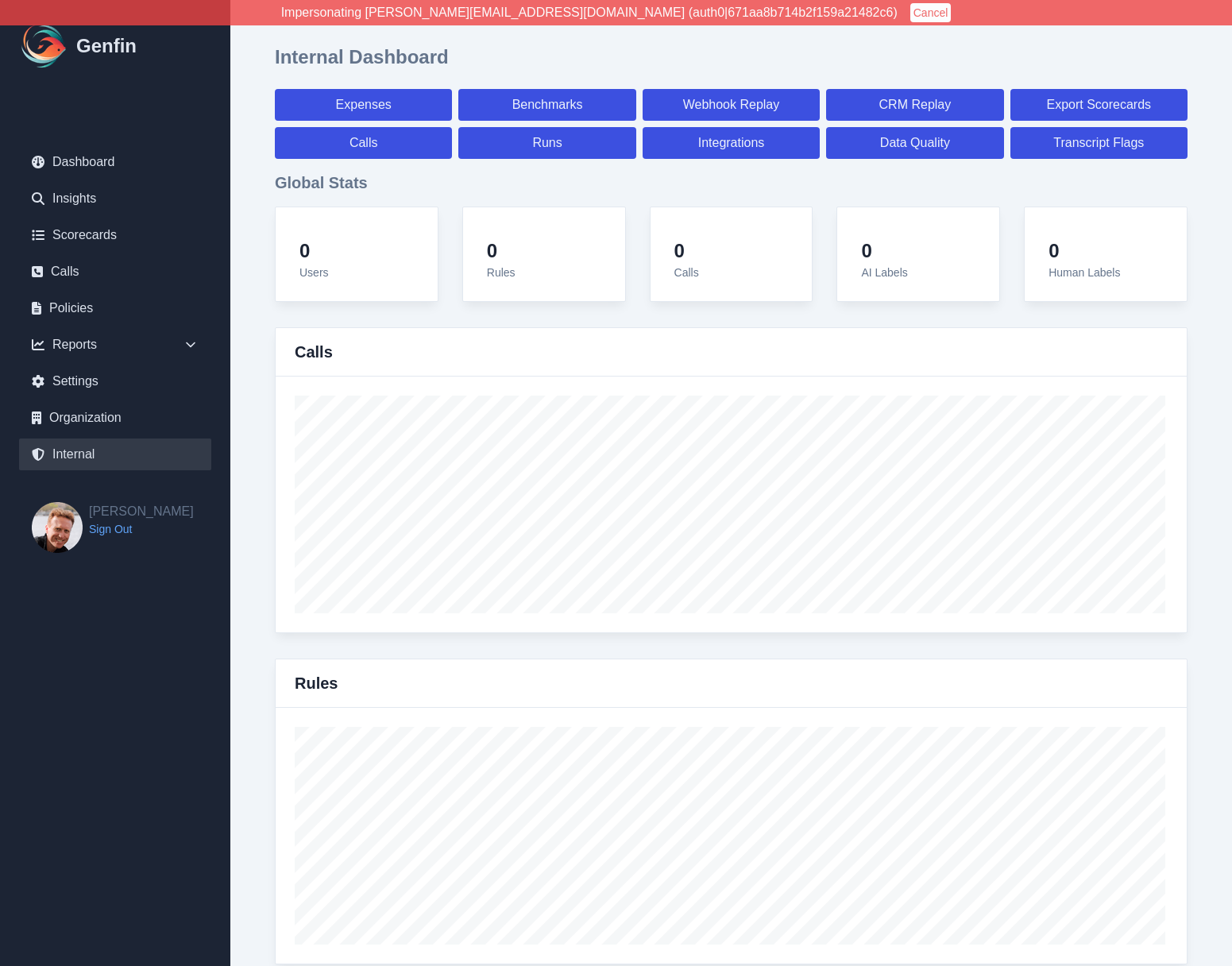
select select "7"
select select "paid"
select select "7"
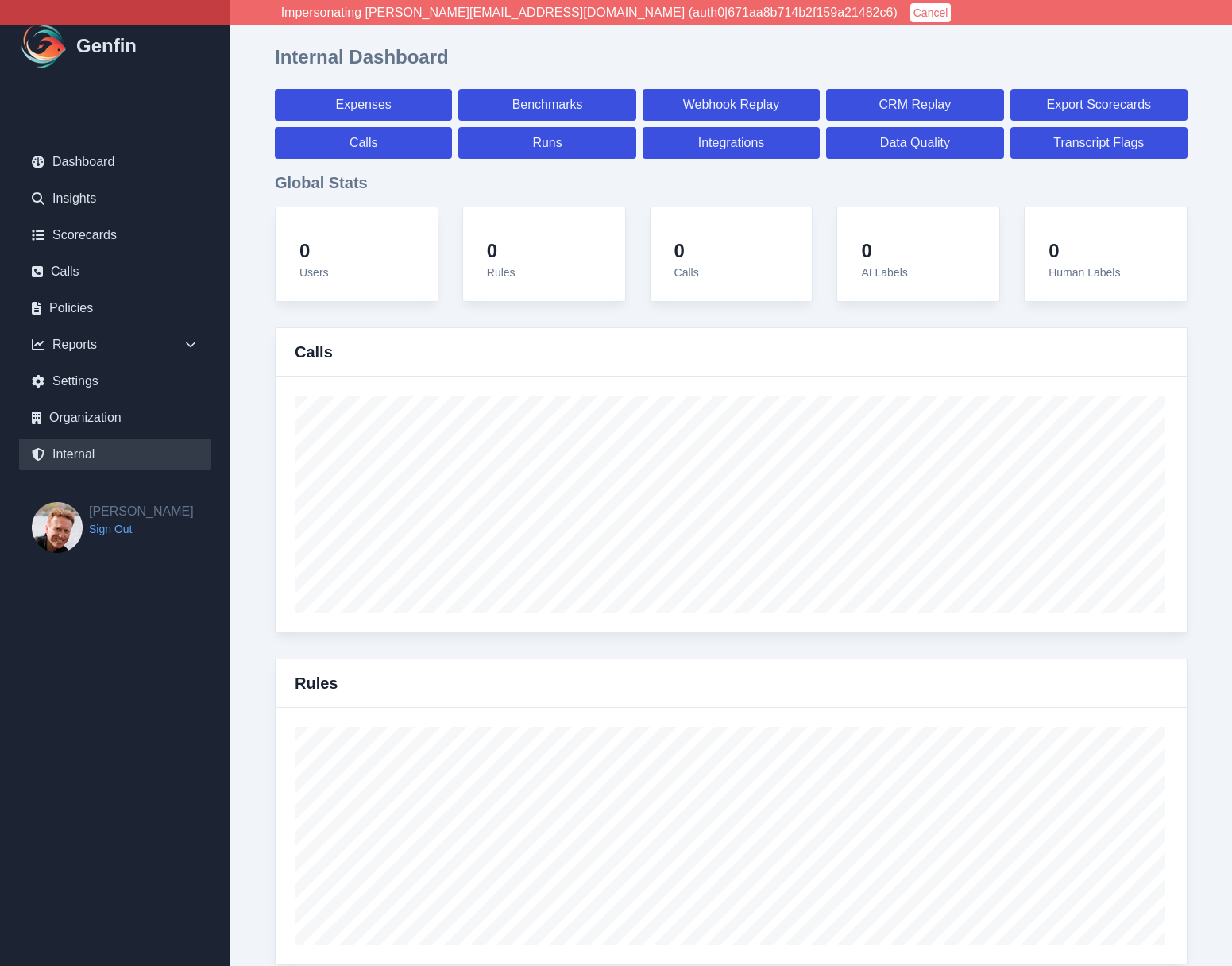
select select "7"
select select "paid"
select select "7"
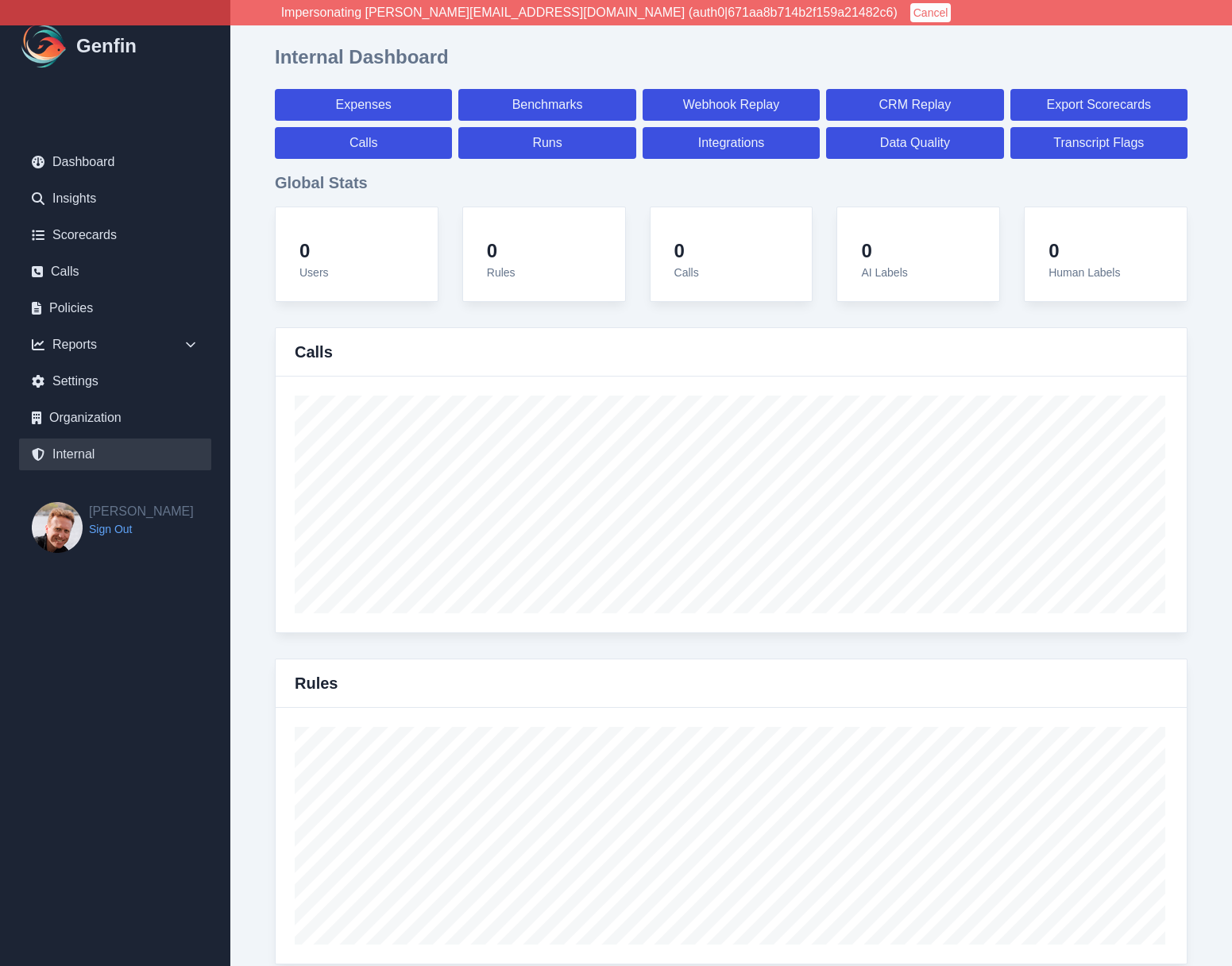
select select "7"
select select "paid"
select select "7"
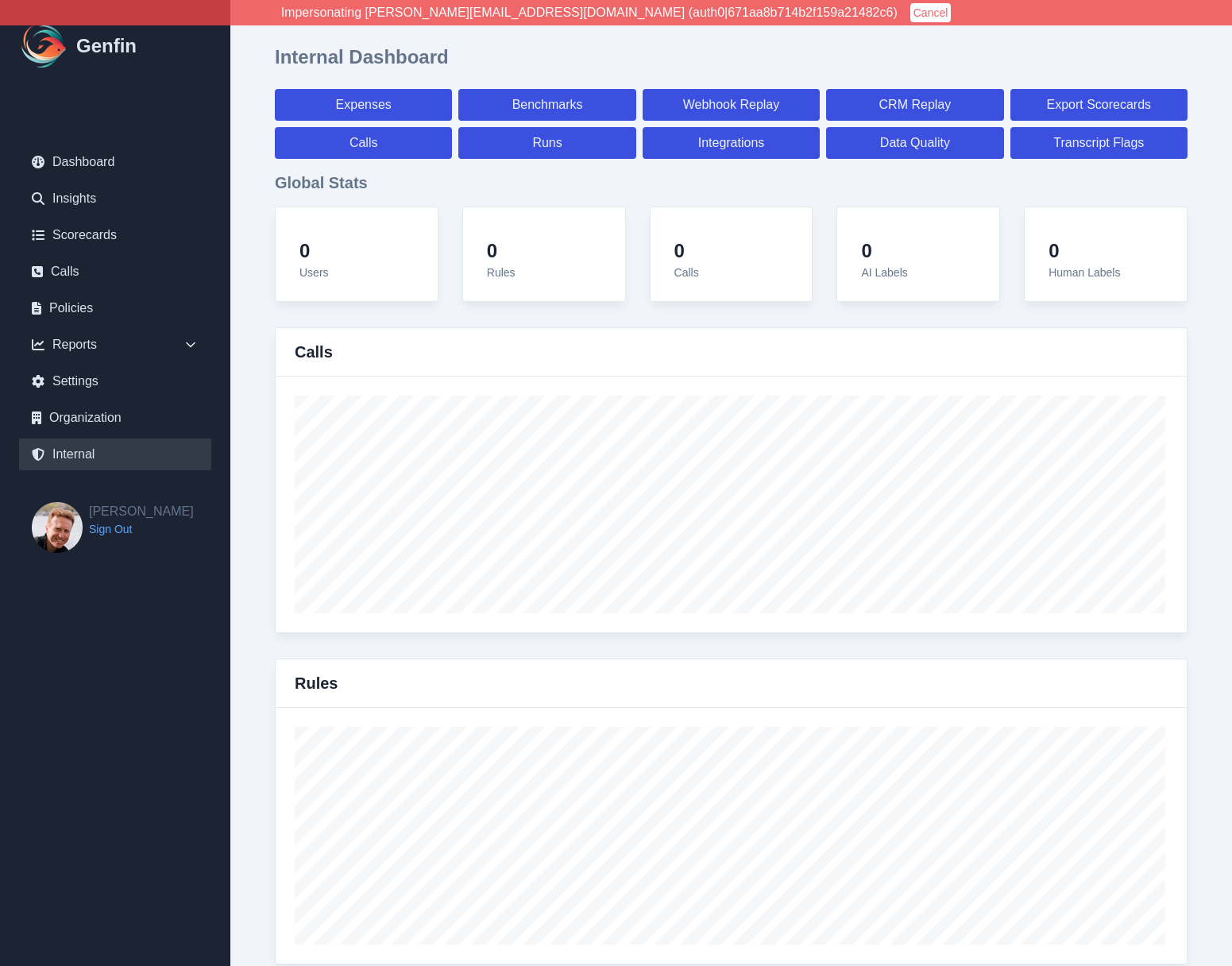
select select "7"
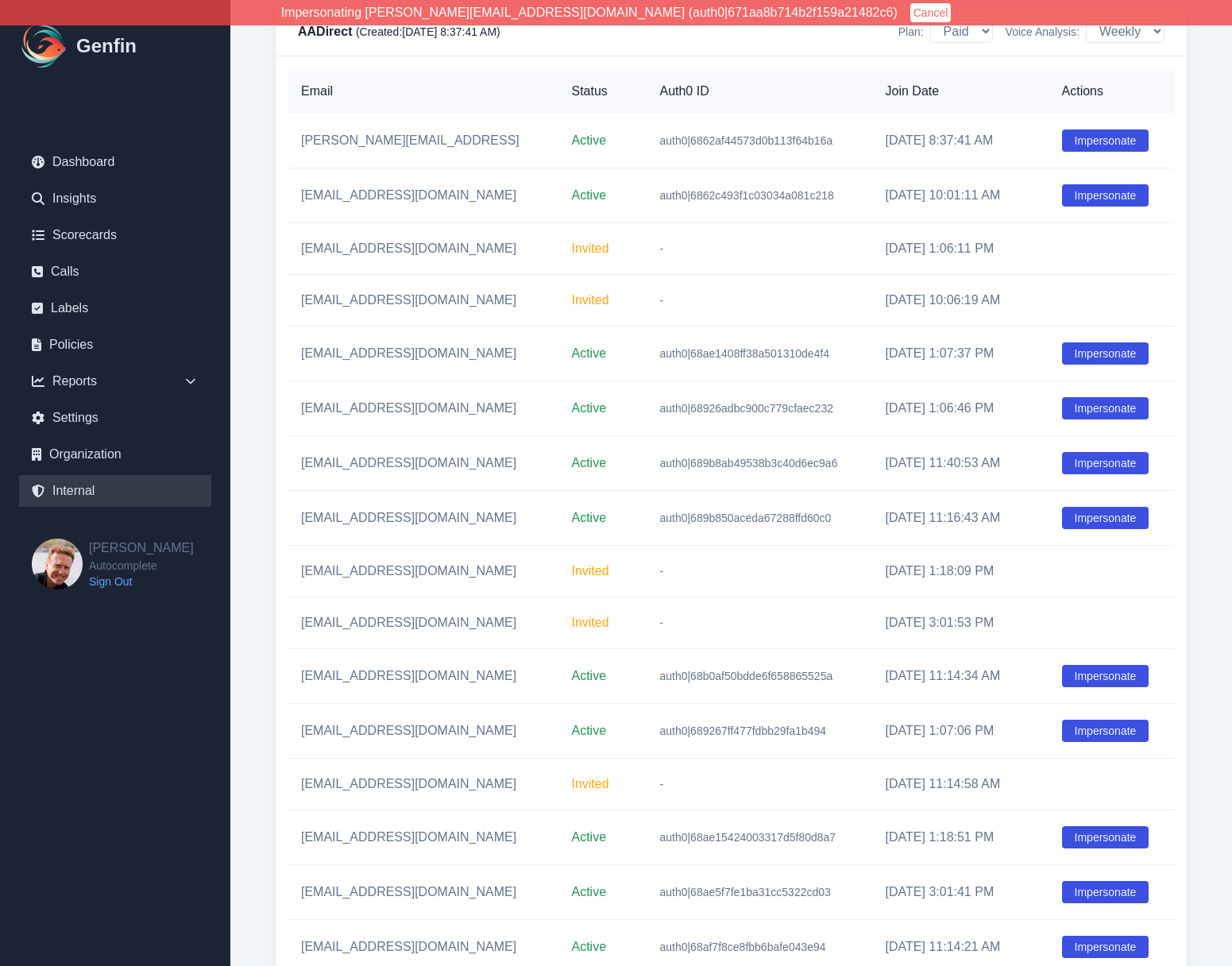
scroll to position [2116, 0]
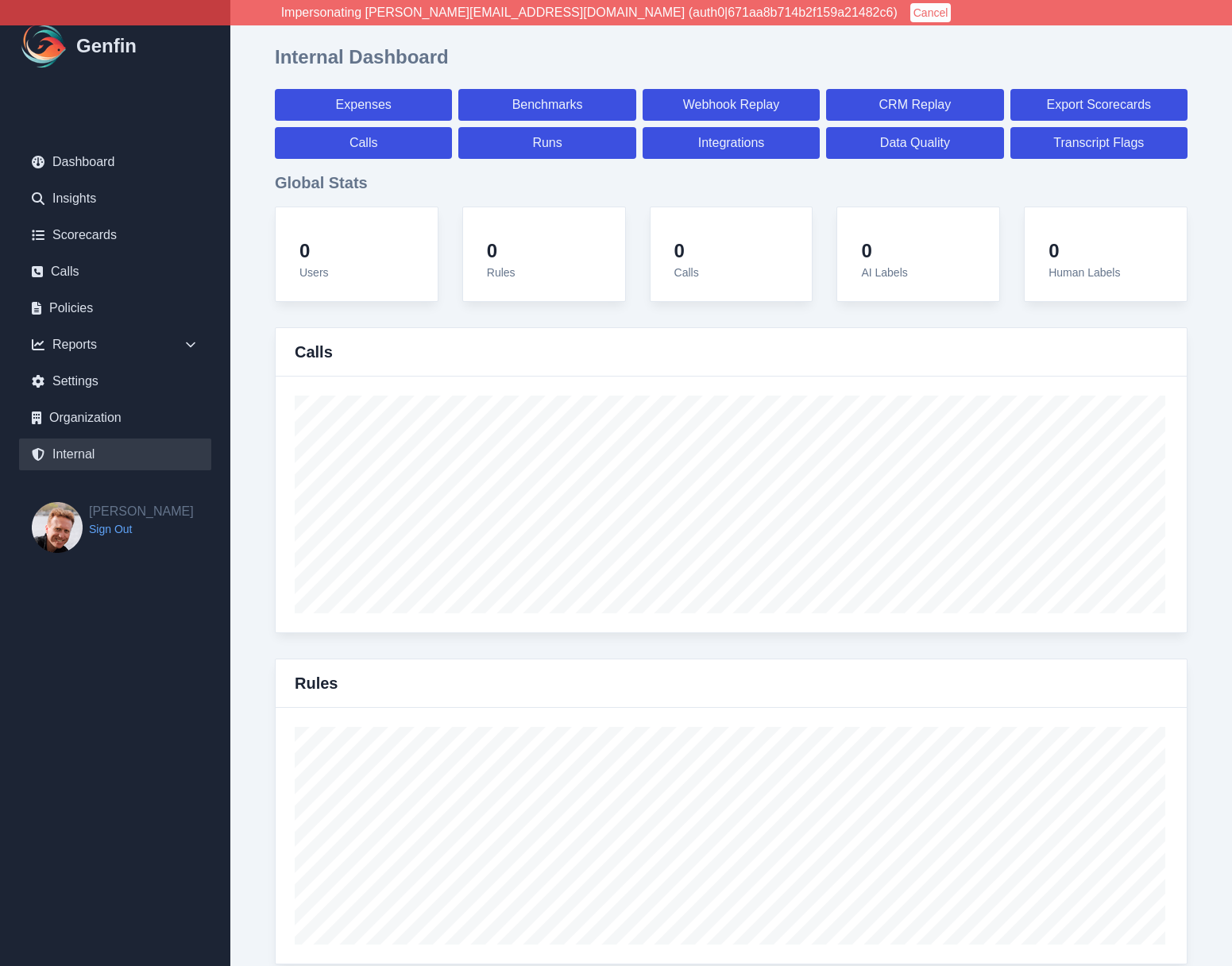
select select "paid"
select select "7"
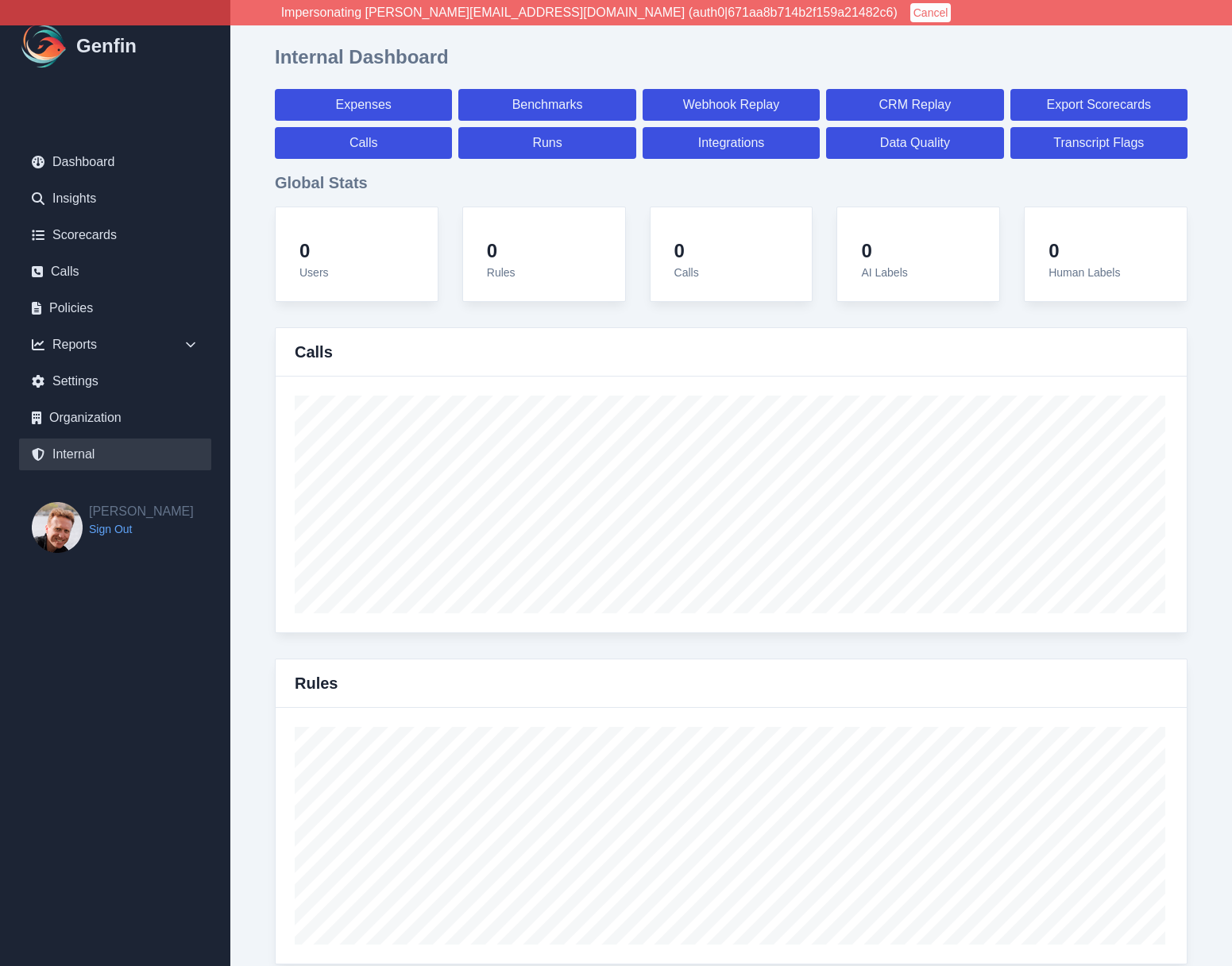
select select "paid"
select select "7"
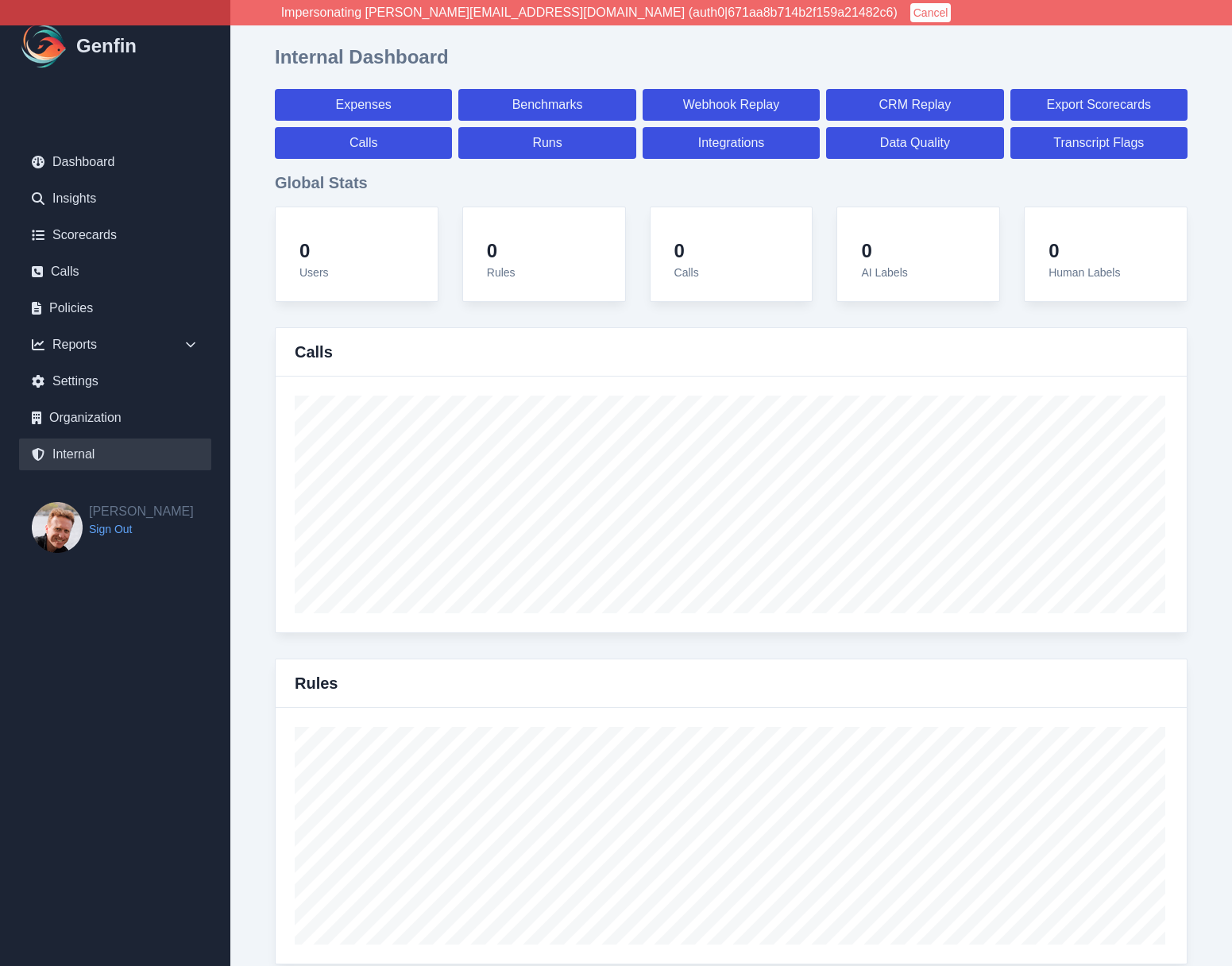
select select "7"
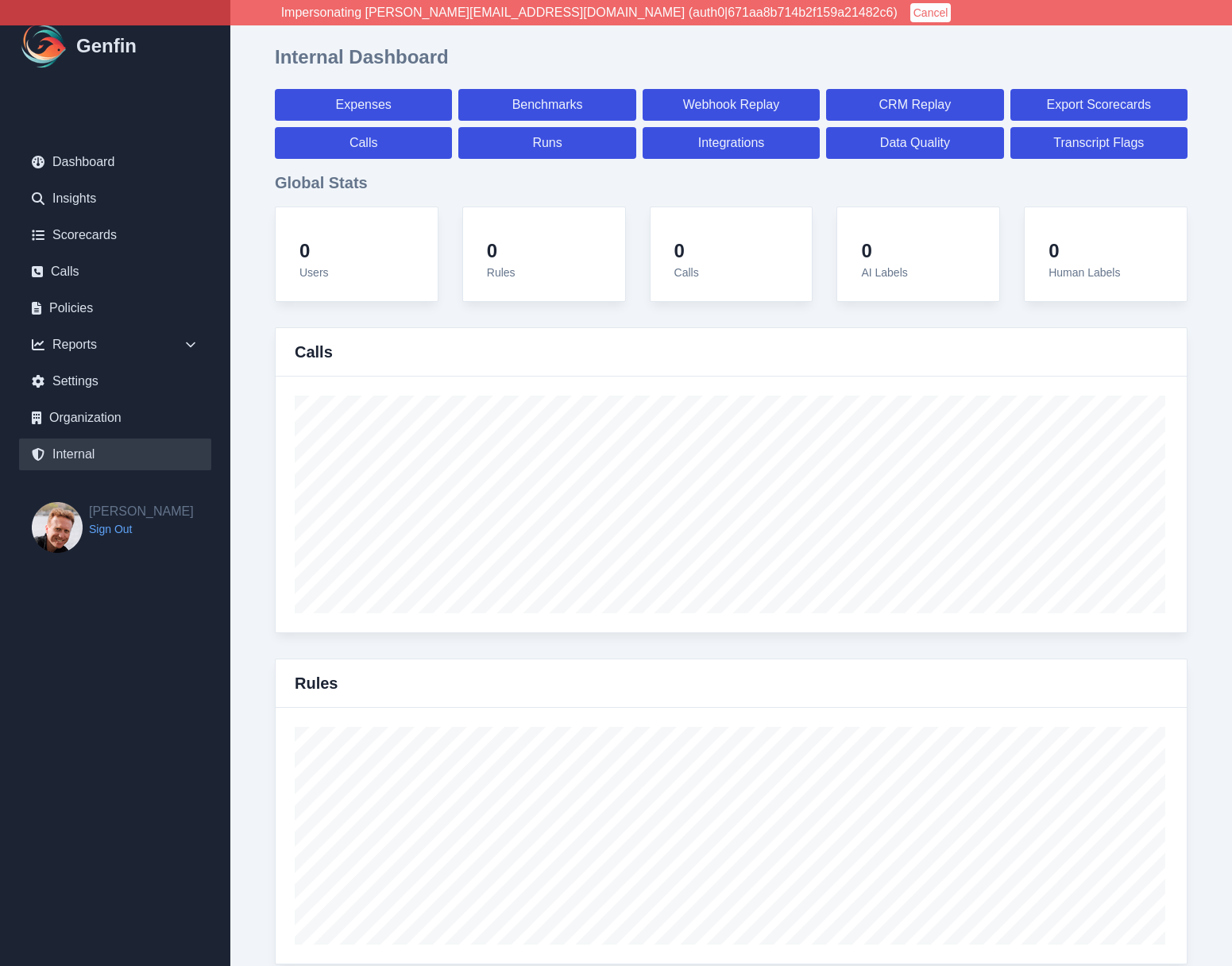
select select "7"
select select "paid"
select select "7"
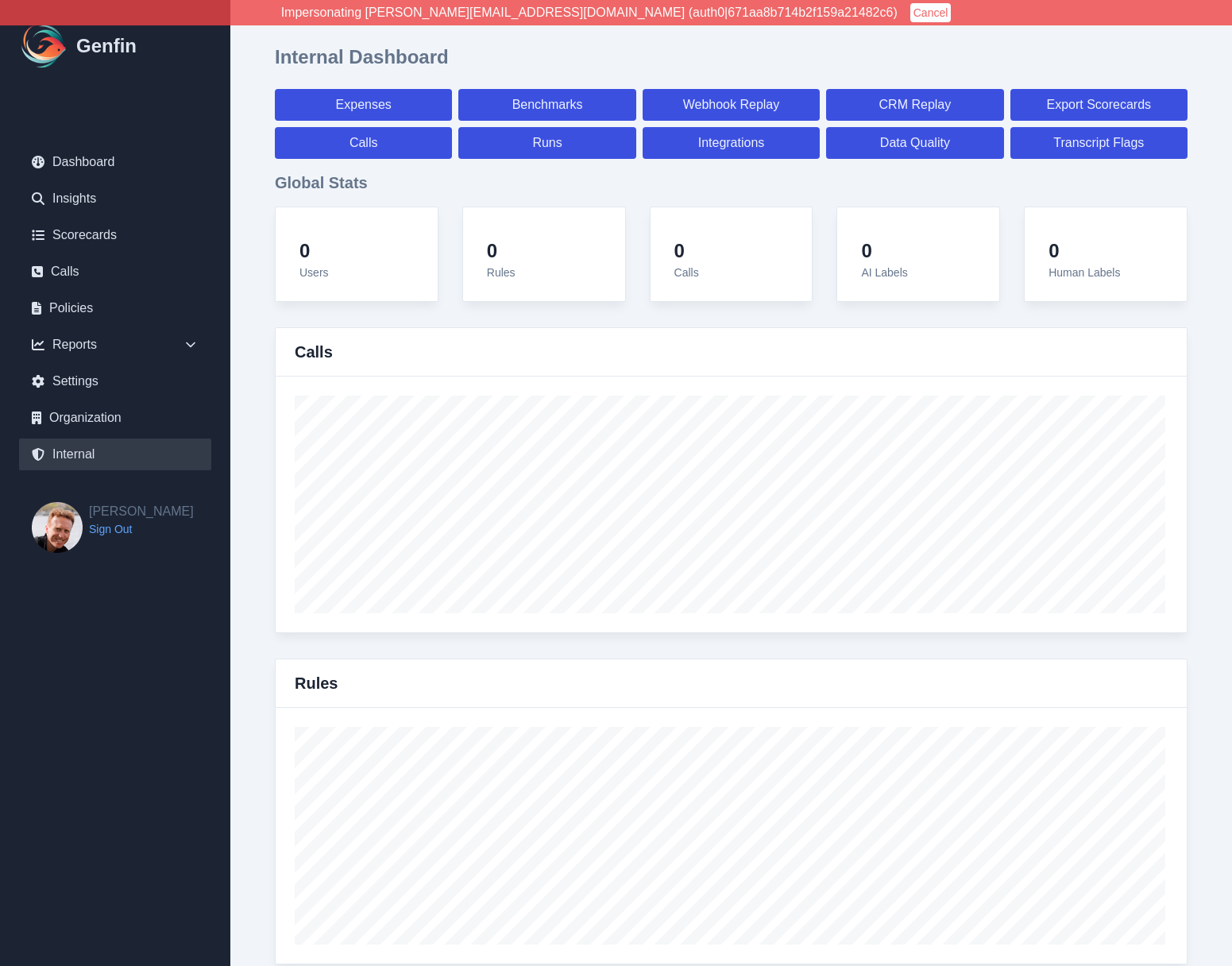
select select "7"
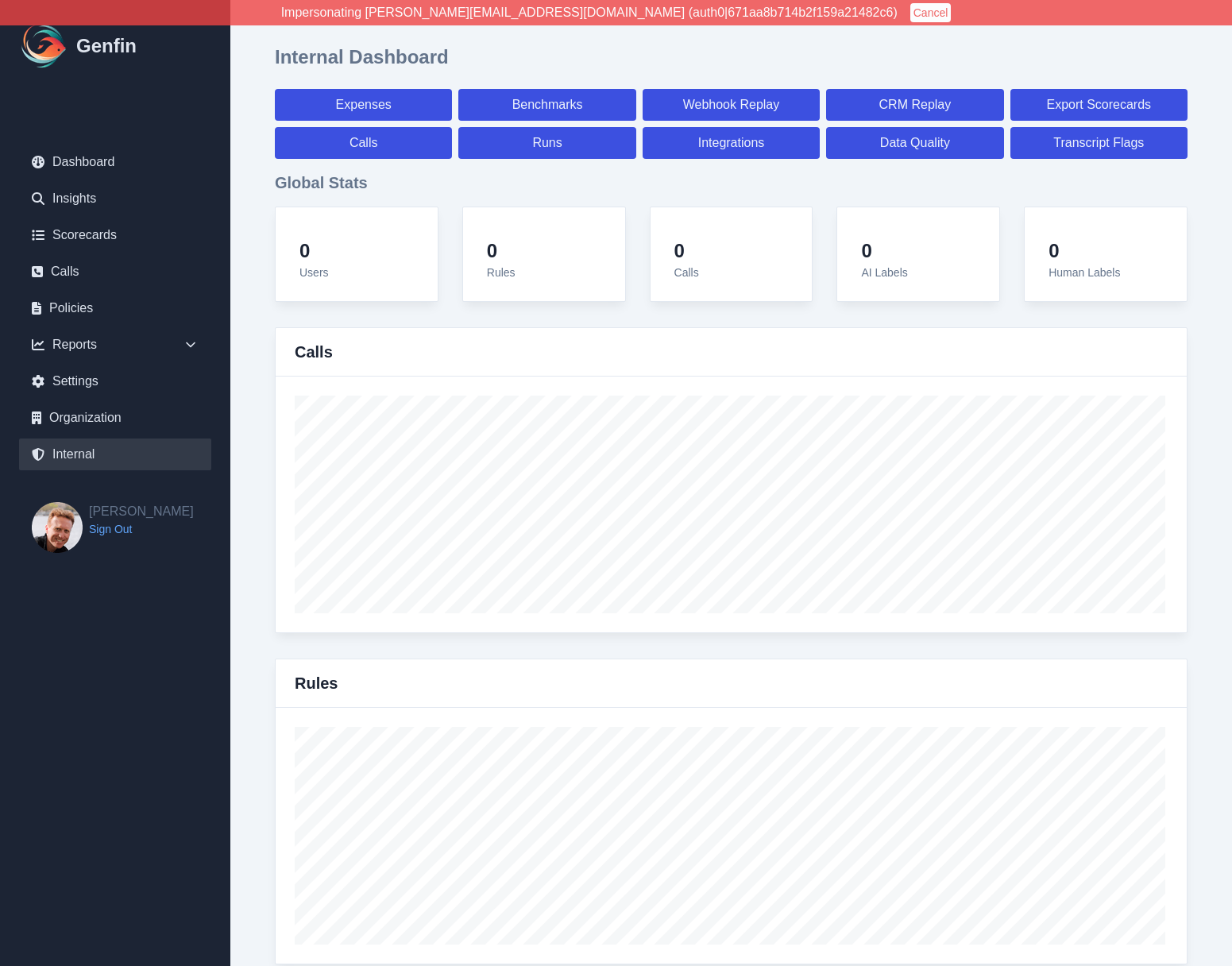
select select "7"
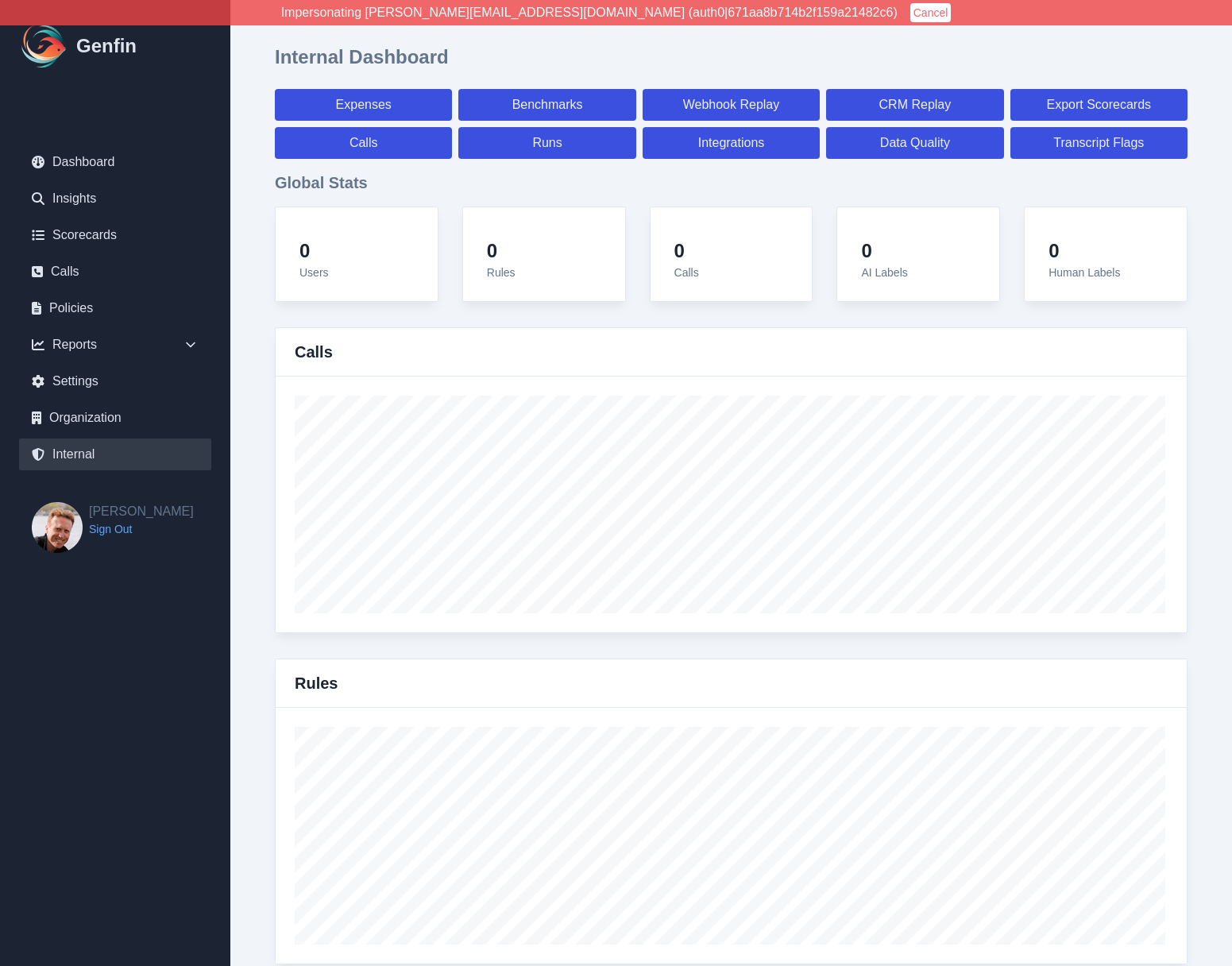
select select "paid"
select select "7"
select select "paid"
select select "7"
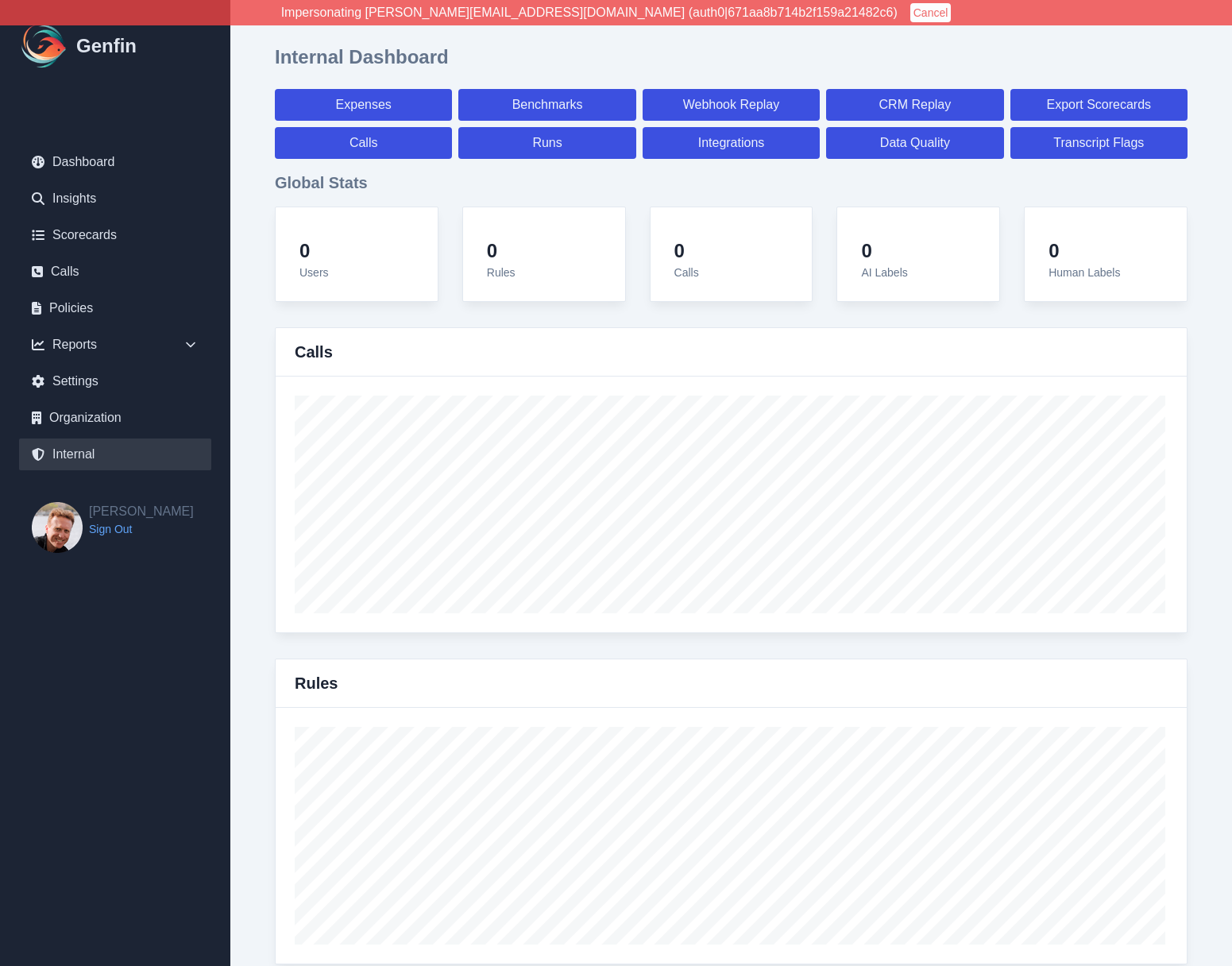
select select "paid"
select select "7"
select select "paid"
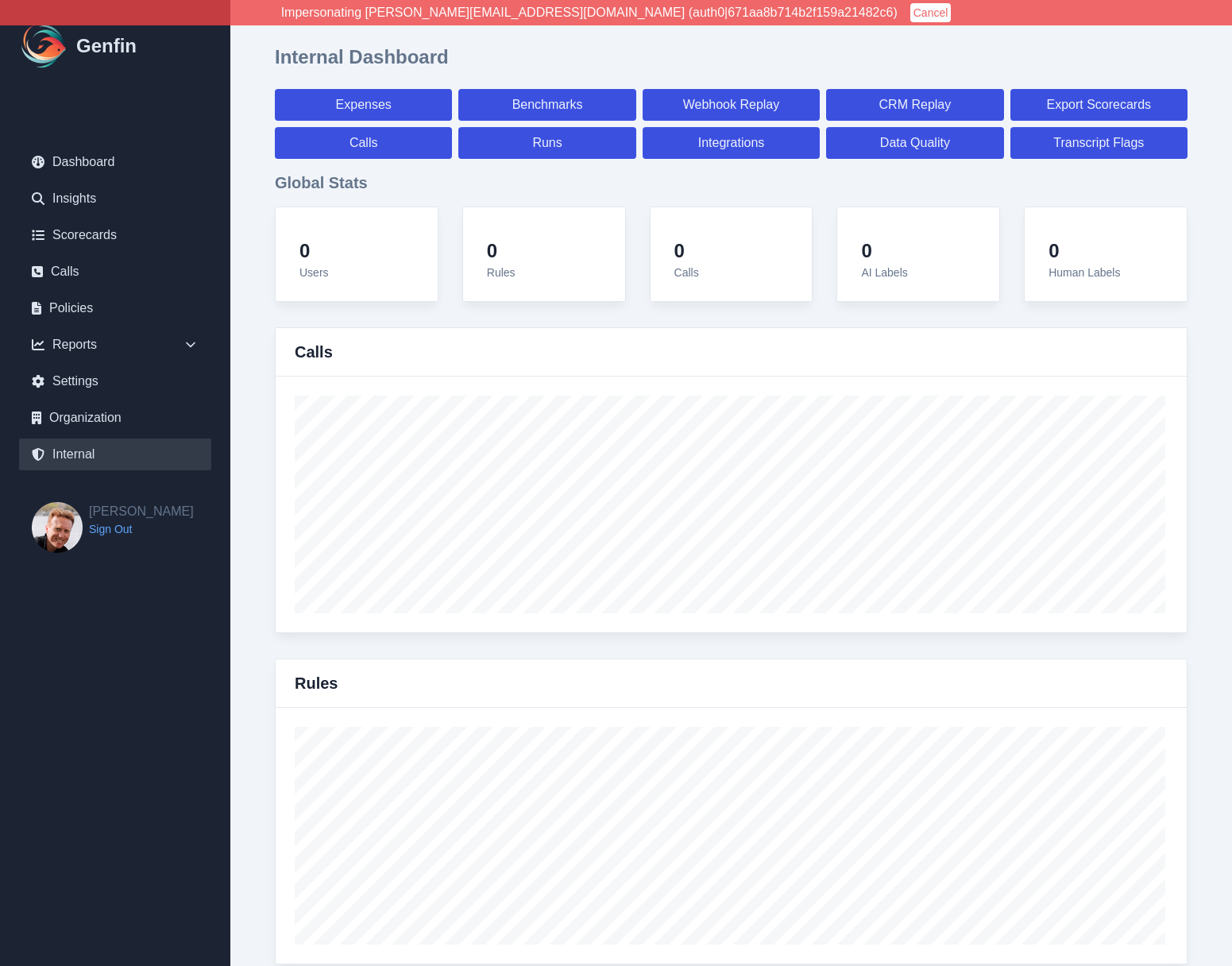
select select "7"
select select "paid"
select select "7"
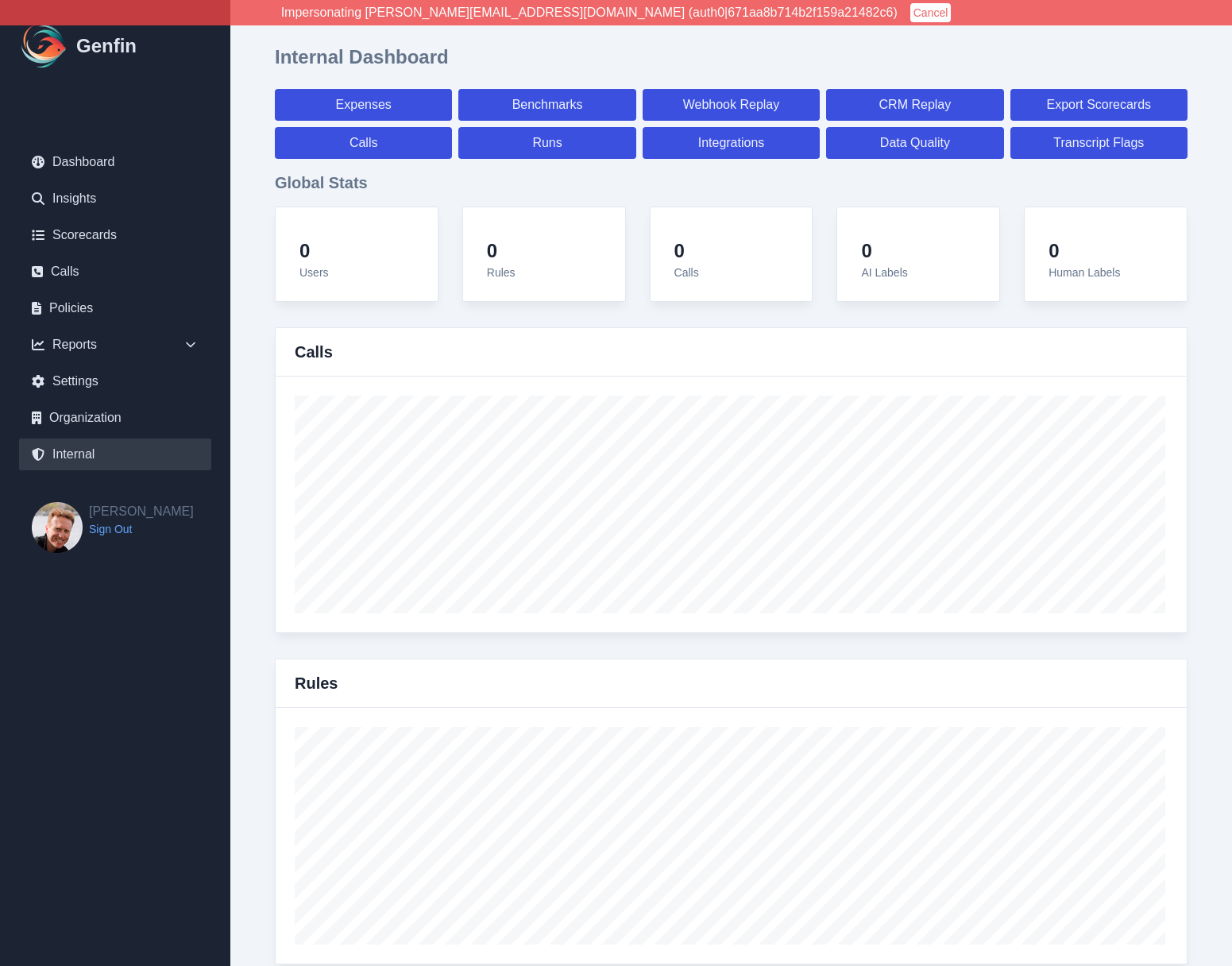
select select "7"
select select "paid"
select select "7"
select select "paid"
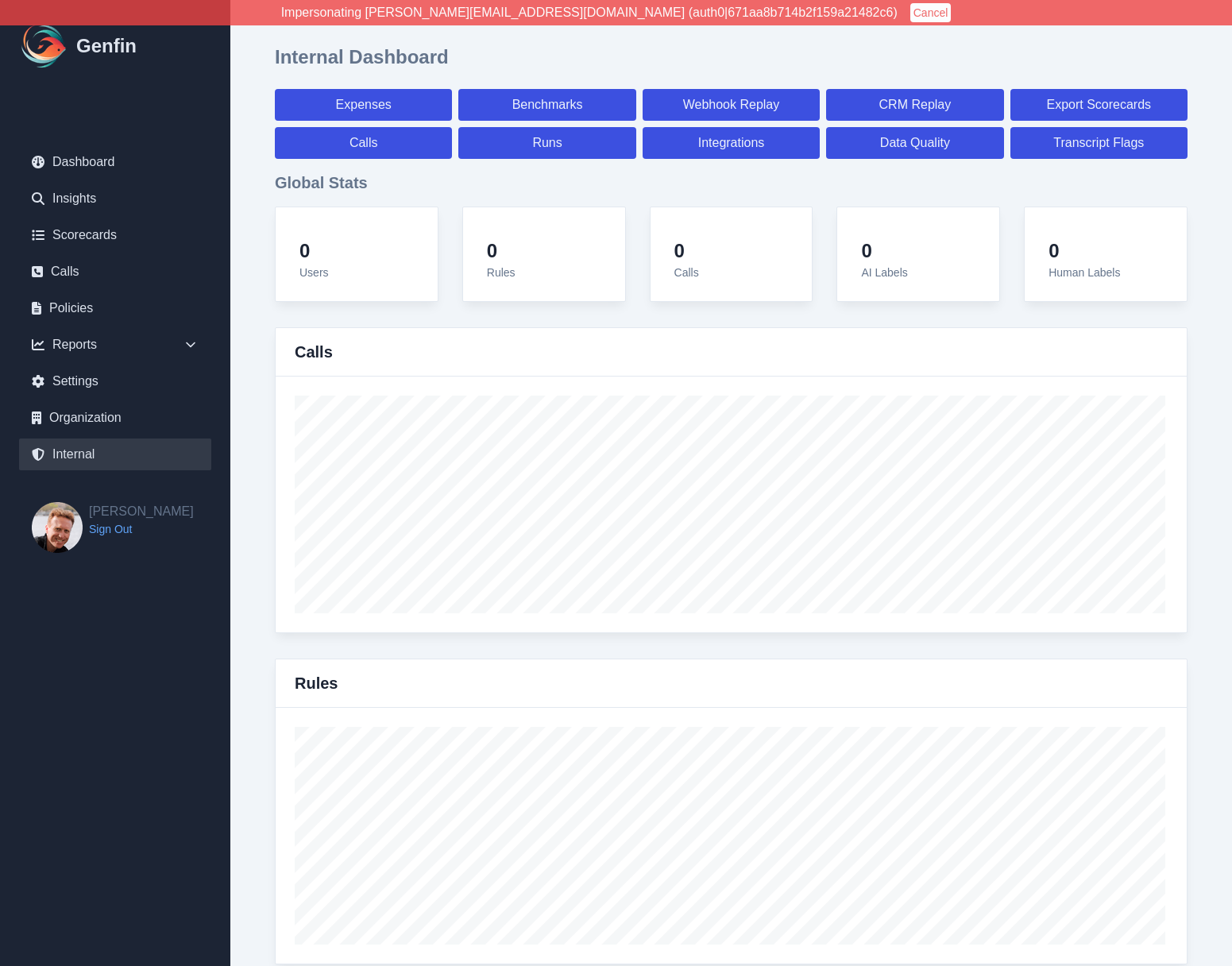
select select "7"
select select "paid"
select select "7"
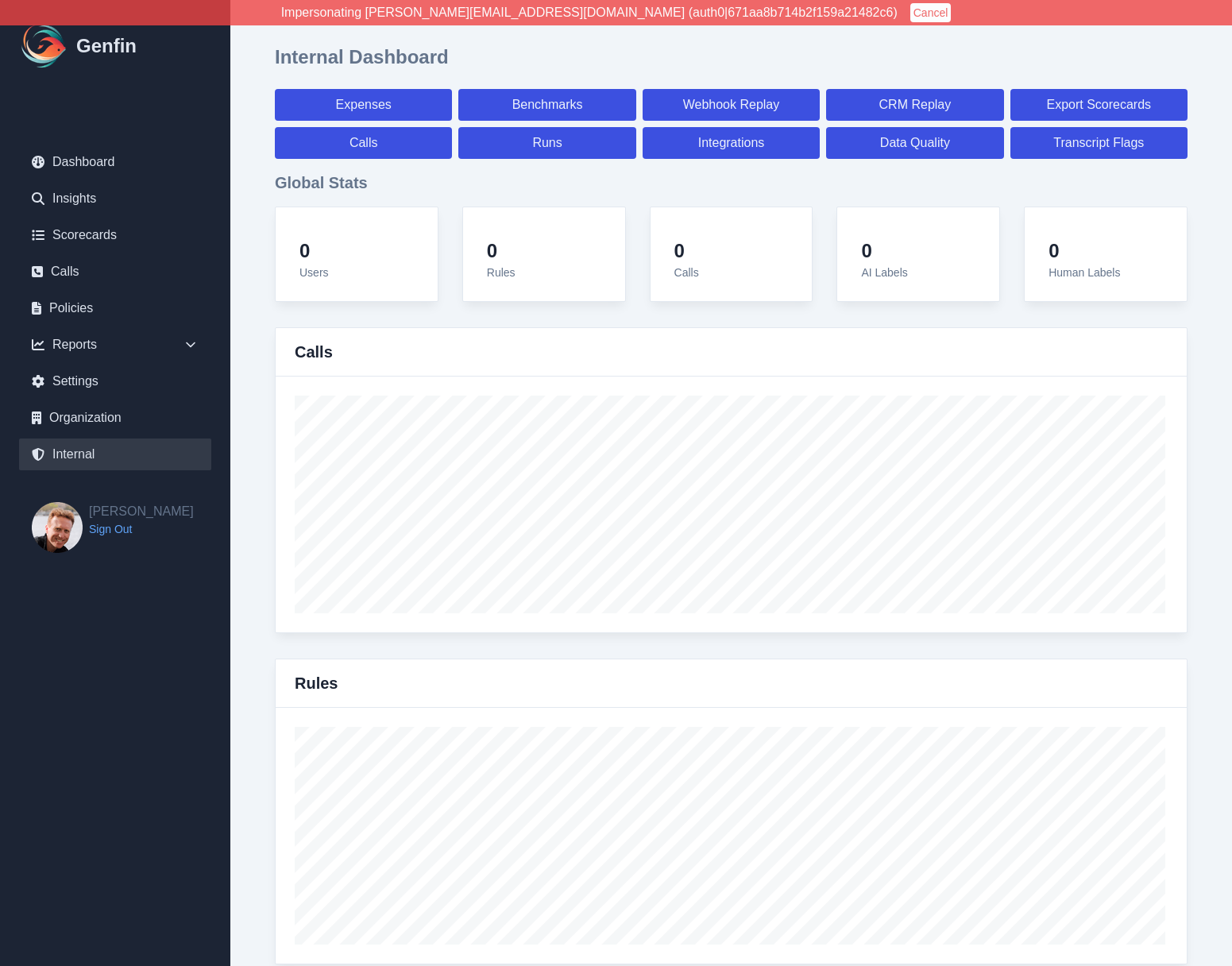
select select "7"
select select "paid"
select select "7"
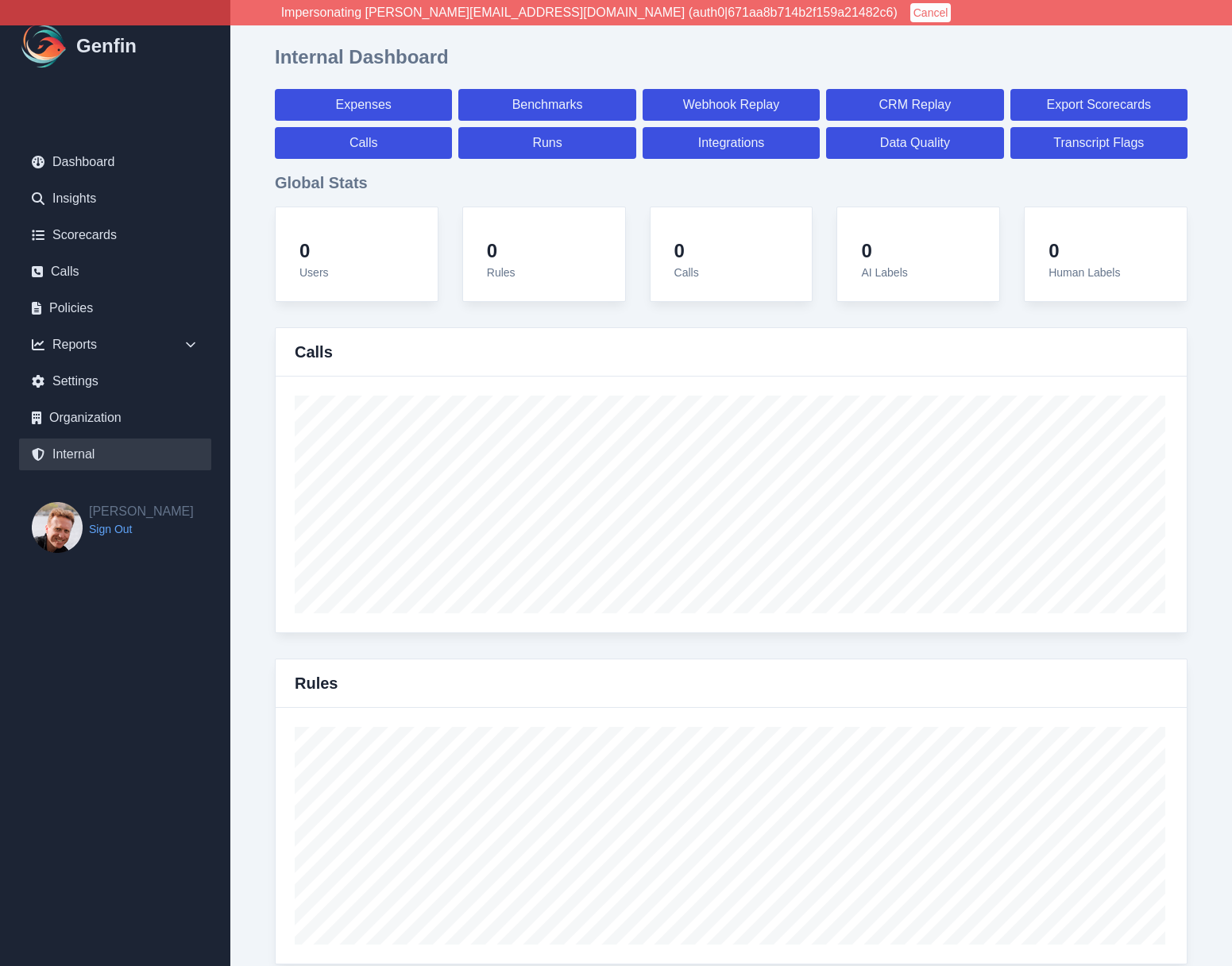
select select "7"
select select "paid"
select select "7"
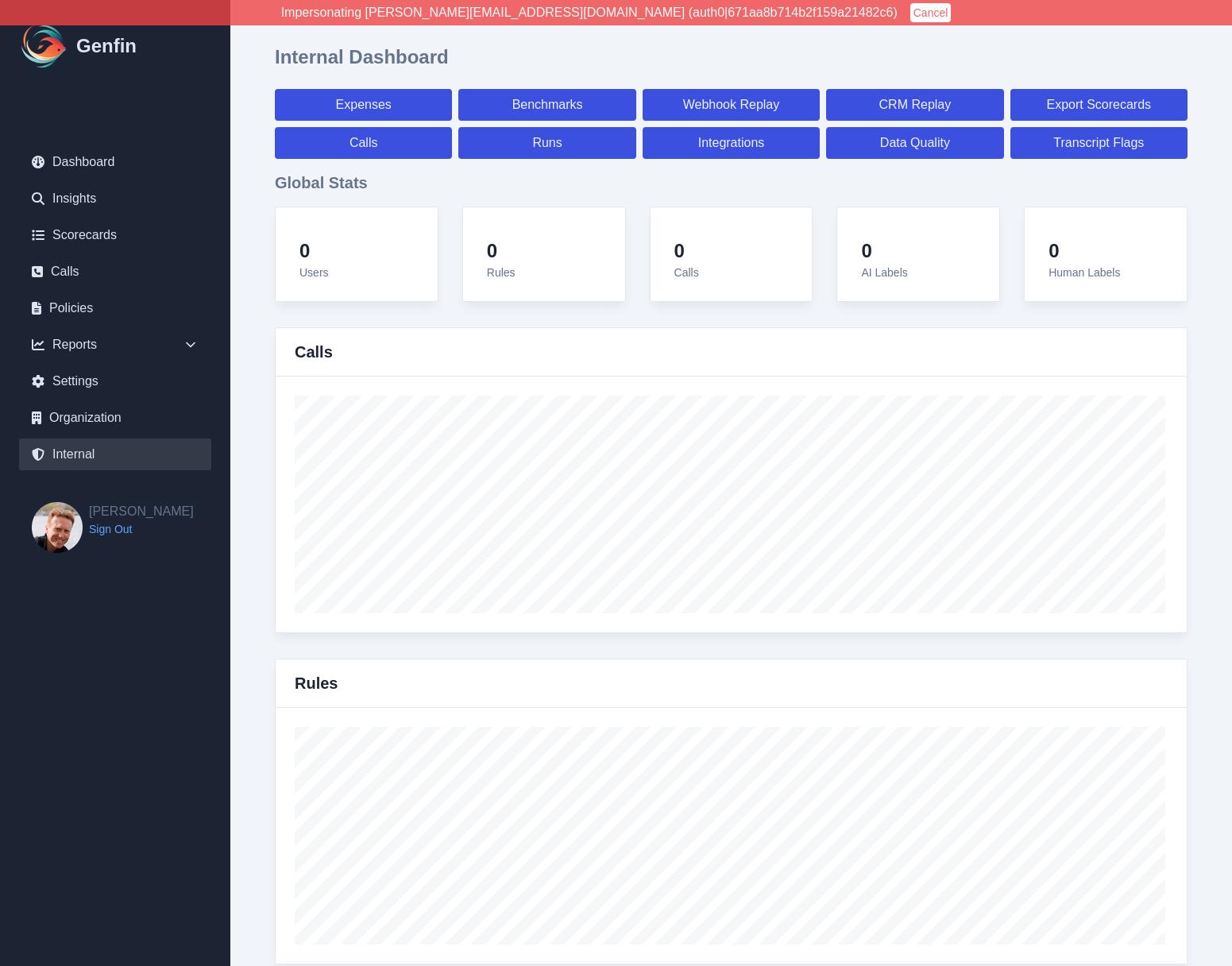
select select "7"
select select "paid"
select select "7"
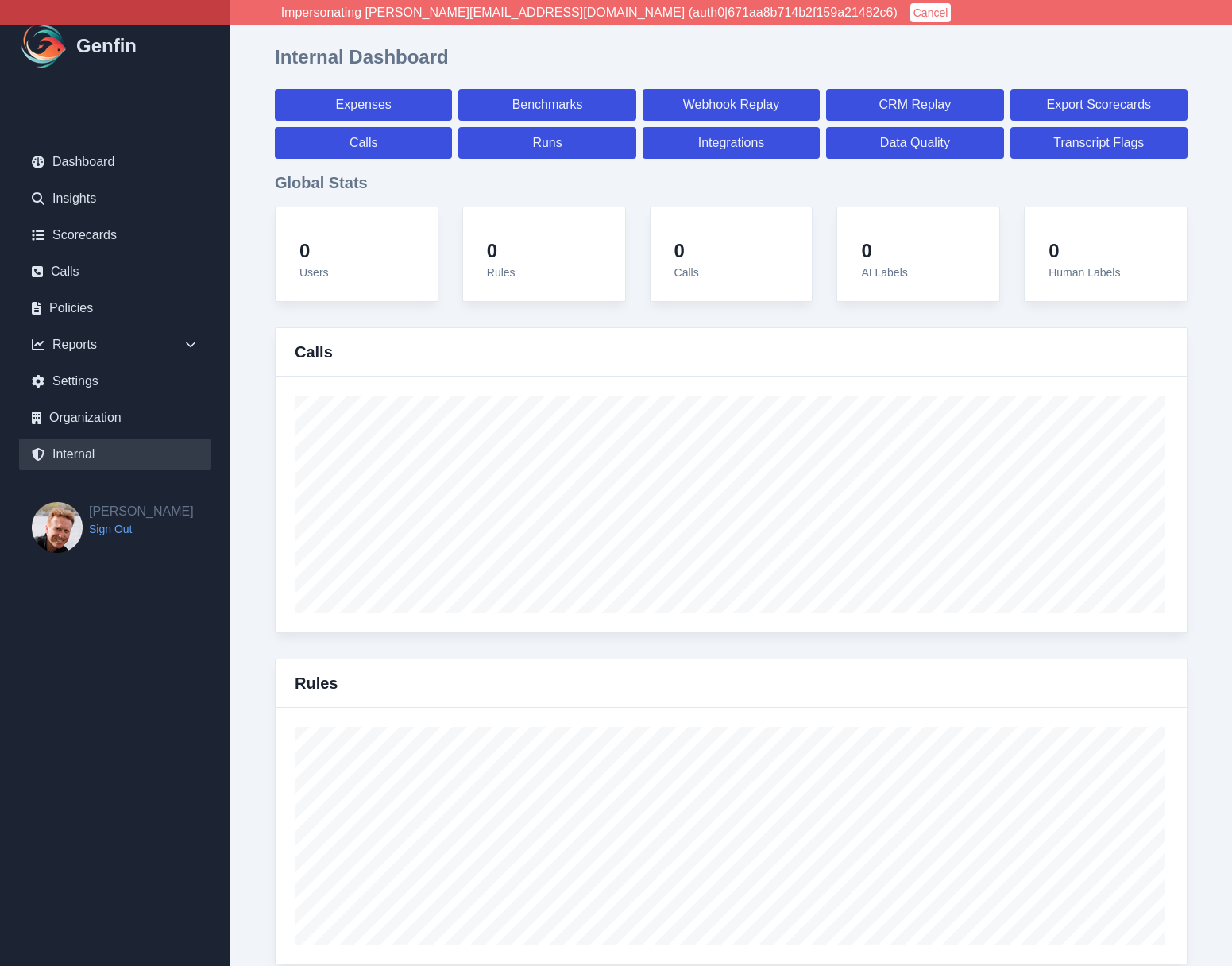
select select "7"
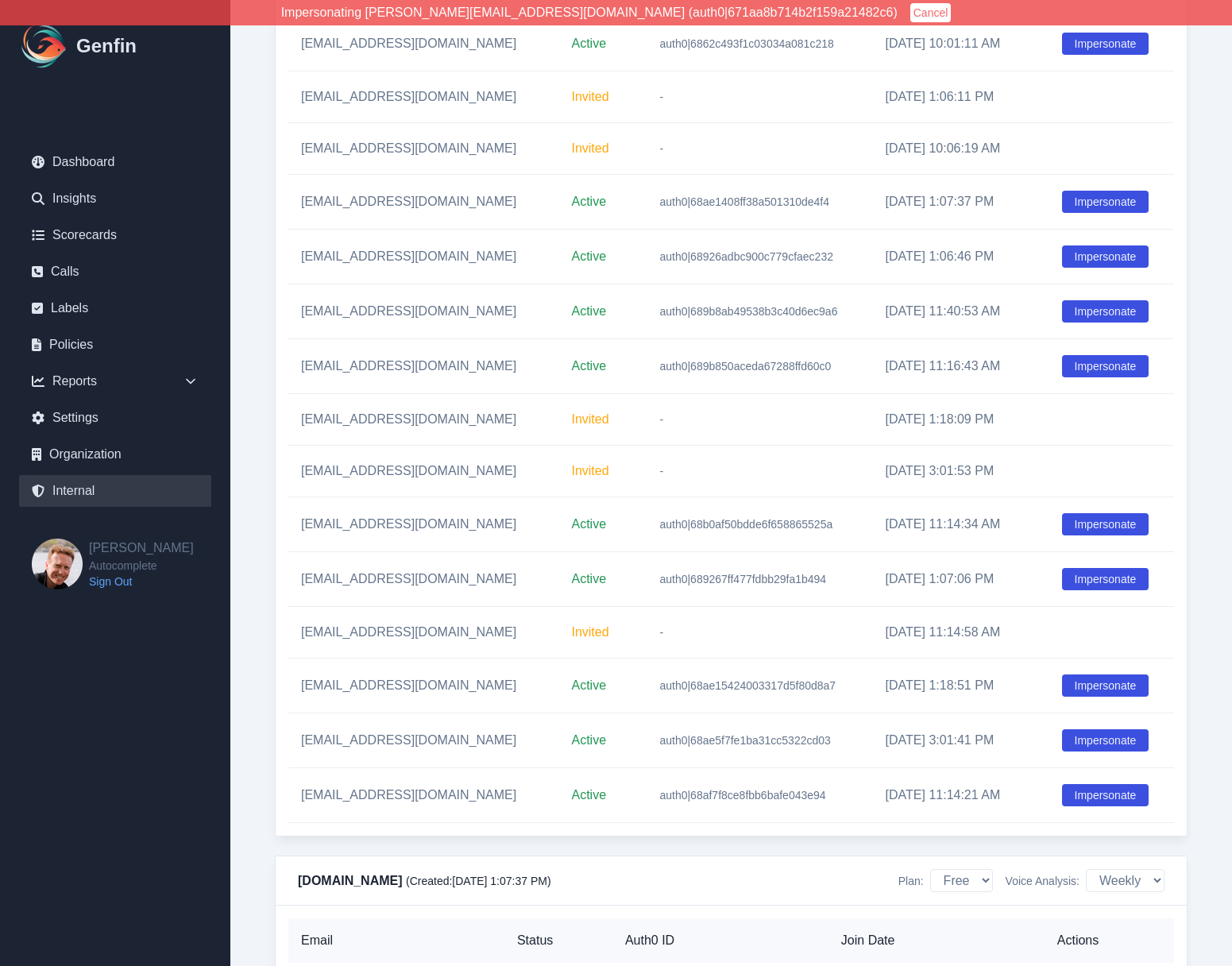
scroll to position [2202, 0]
